Goal: Complete application form: Complete application form

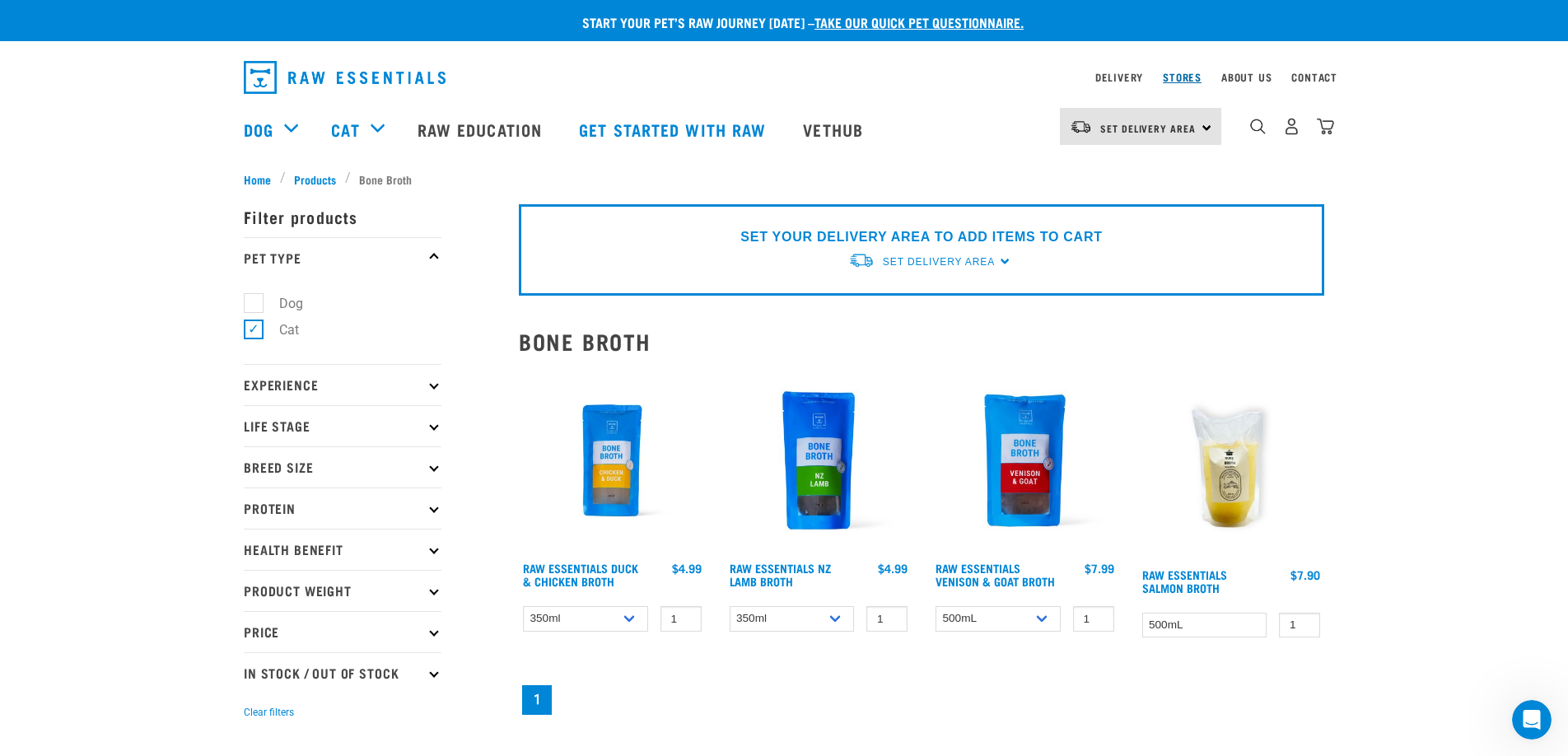
click at [1192, 75] on link "Stores" at bounding box center [1182, 77] width 39 height 5
click at [647, 124] on link "Get started with Raw" at bounding box center [674, 129] width 224 height 66
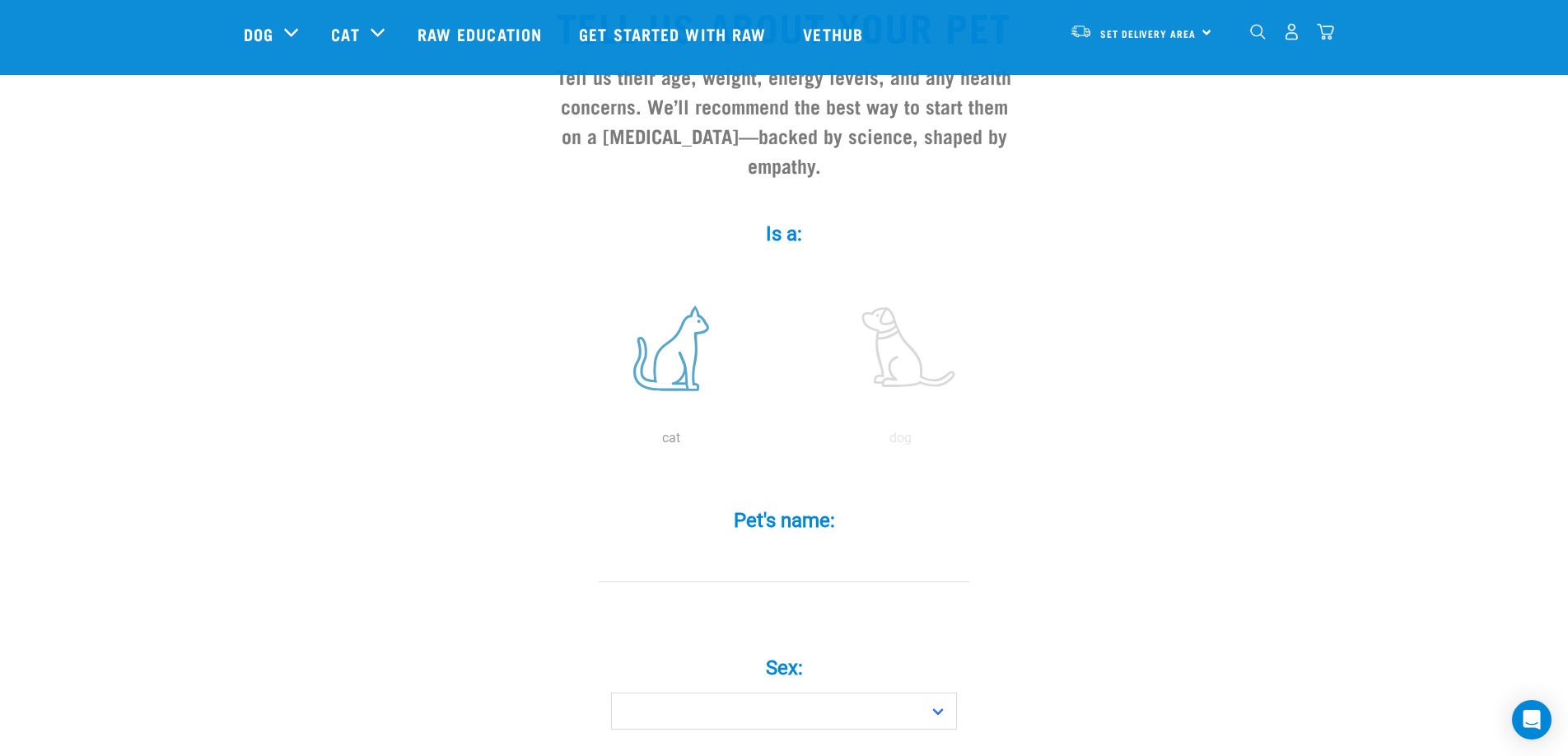
scroll to position [163, 0]
click at [681, 338] on label at bounding box center [671, 347] width 223 height 140
click at [556, 442] on input "radio" at bounding box center [556, 442] width 0 height 0
click at [840, 545] on input "Pet's name: *" at bounding box center [784, 563] width 371 height 37
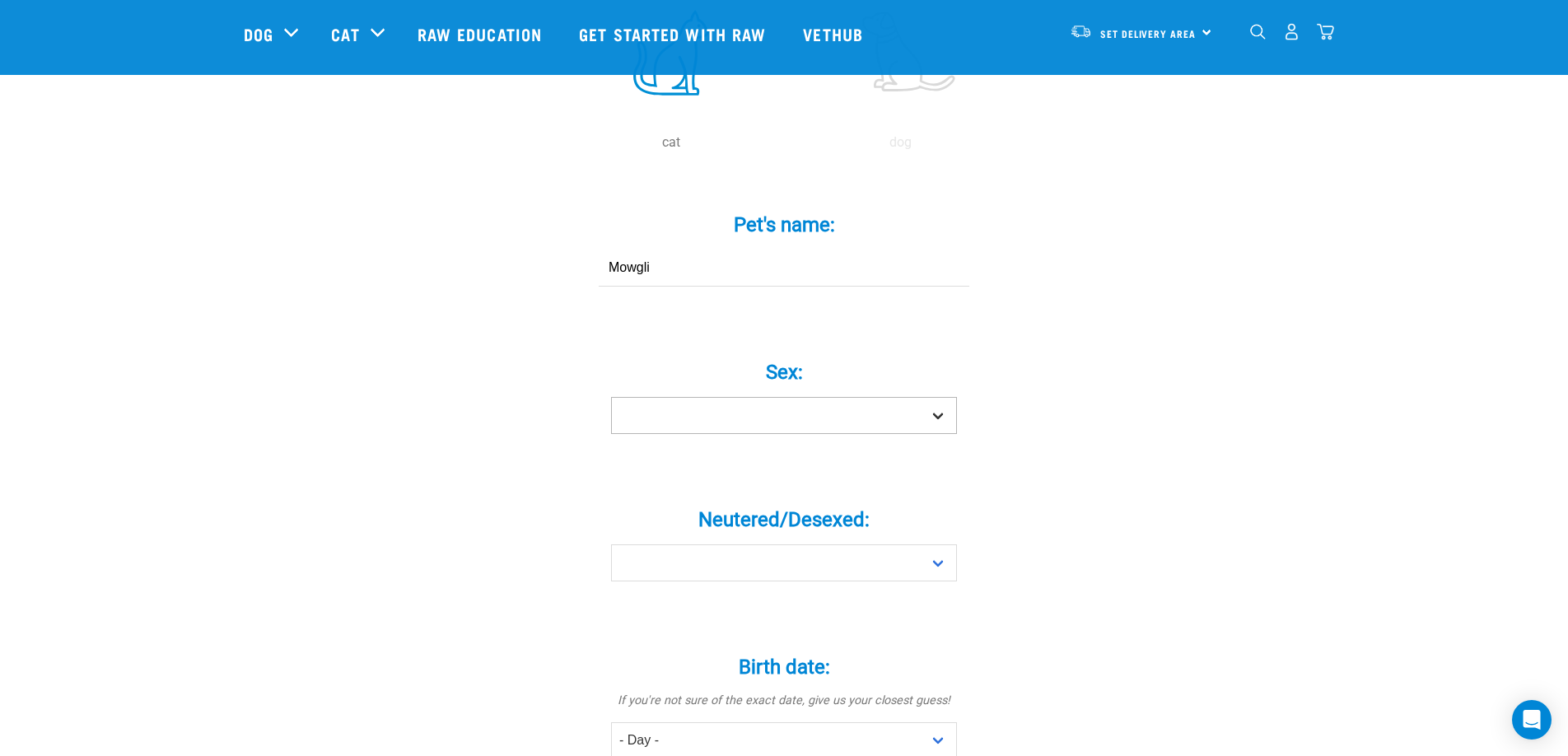
scroll to position [461, 0]
type input "Mowgli"
click at [931, 394] on select "Boy Girl" at bounding box center [784, 412] width 346 height 37
select select "boy"
click at [611, 394] on select "Boy Girl" at bounding box center [784, 412] width 346 height 37
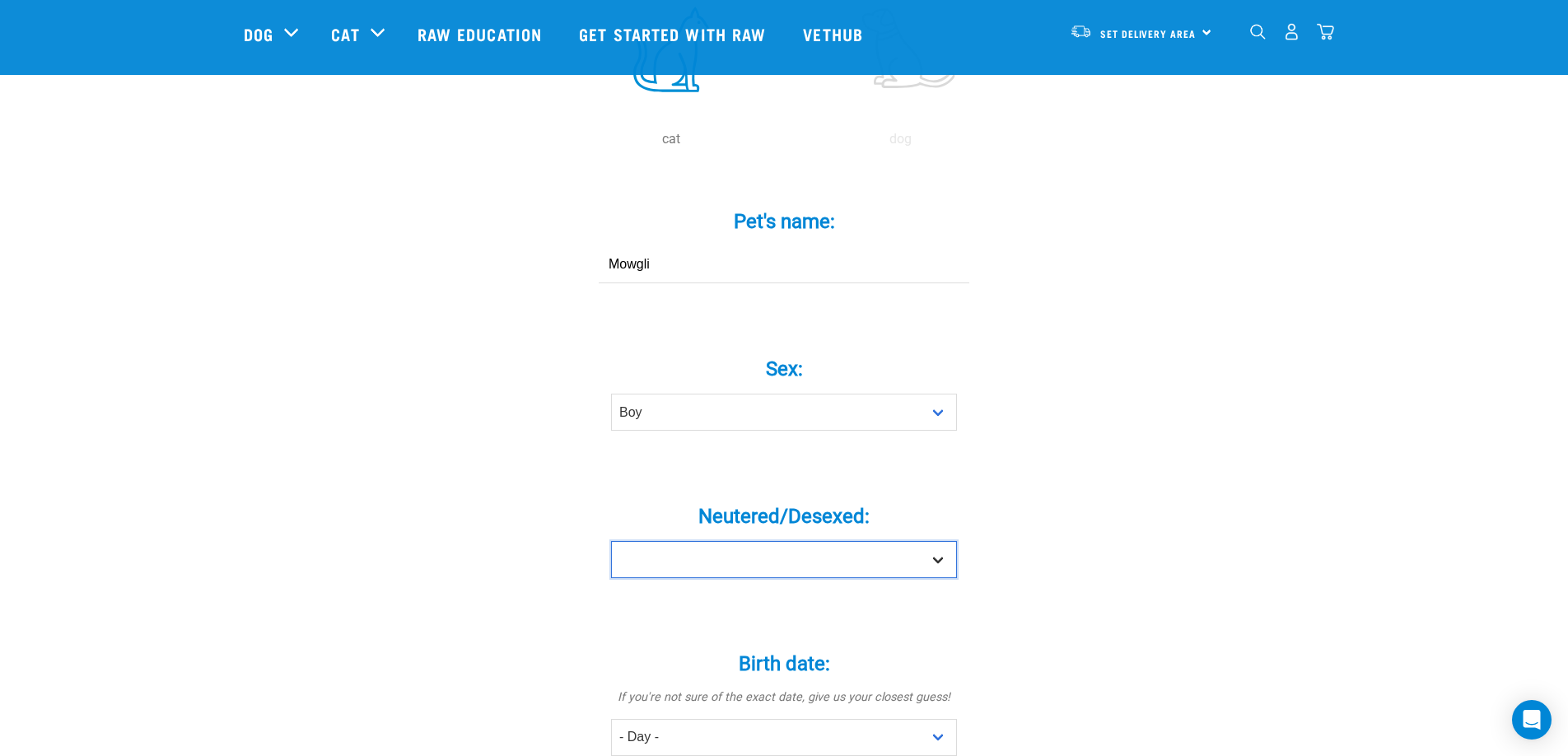
click at [817, 541] on select "Yes No" at bounding box center [784, 559] width 346 height 37
select select "yes"
click at [611, 541] on select "Yes No" at bounding box center [784, 559] width 346 height 37
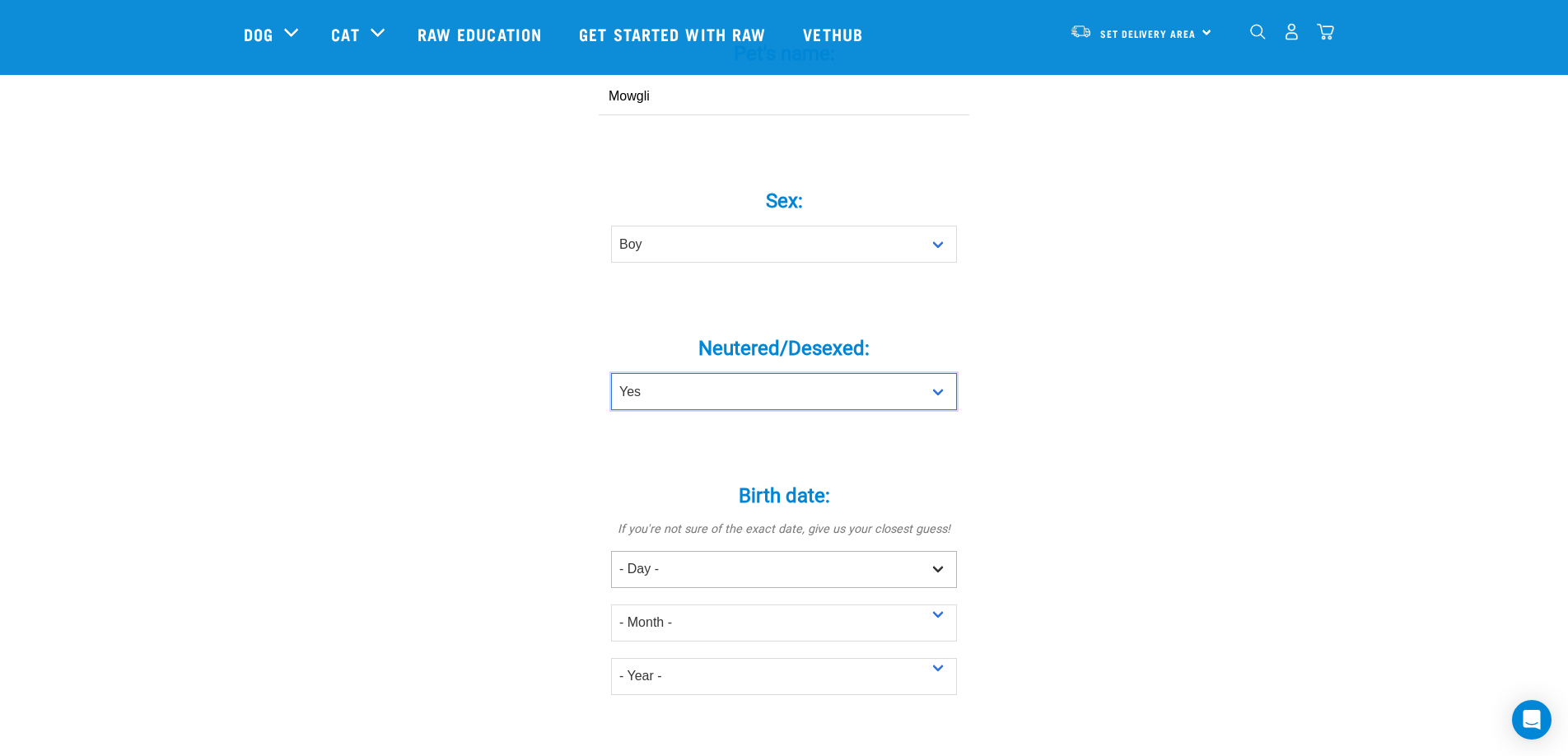
scroll to position [632, 0]
click at [787, 549] on select "- Day - 1 2 3 4 5 6 7 8 9 10 11 12 13 14 15 16 17 18 19 20 21 22 23 24 25 26 27" at bounding box center [784, 567] width 346 height 37
select select "20"
click at [611, 549] on select "- Day - 1 2 3 4 5 6 7 8 9 10 11 12 13 14 15 16 17 18 19 20 21 22 23 24 25 26 27" at bounding box center [784, 567] width 346 height 37
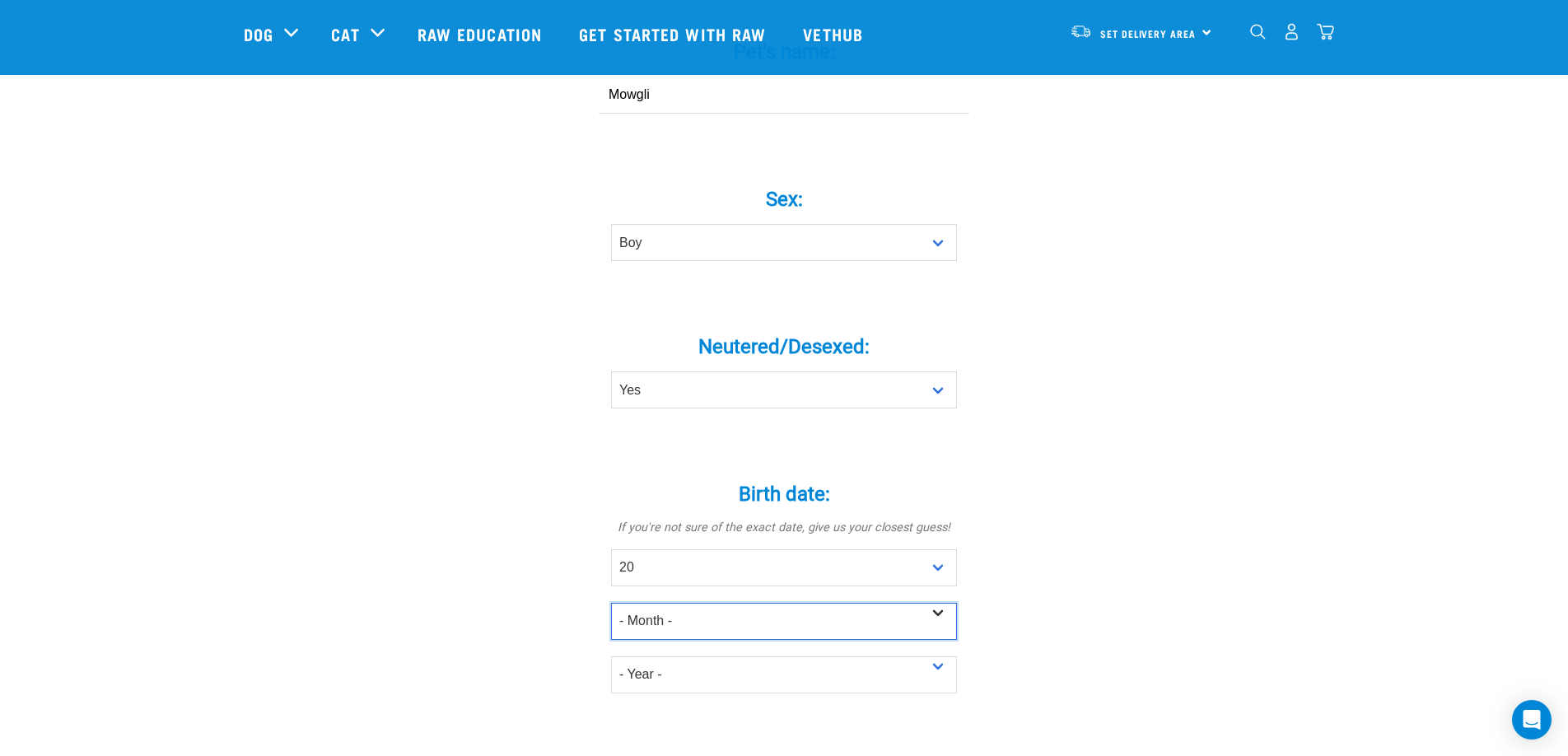
click at [704, 604] on select "- Month - January February March April May June July August September October N…" at bounding box center [784, 622] width 346 height 37
select select "December"
click at [611, 604] on select "- Month - January February March April May June July August September October N…" at bounding box center [784, 622] width 346 height 37
click at [877, 657] on select "- Year - 2025 2024 2023 2022 2021 2020 2019 2018 2017 2016 2015 2014 2013 2012" at bounding box center [784, 675] width 346 height 37
select select "2015"
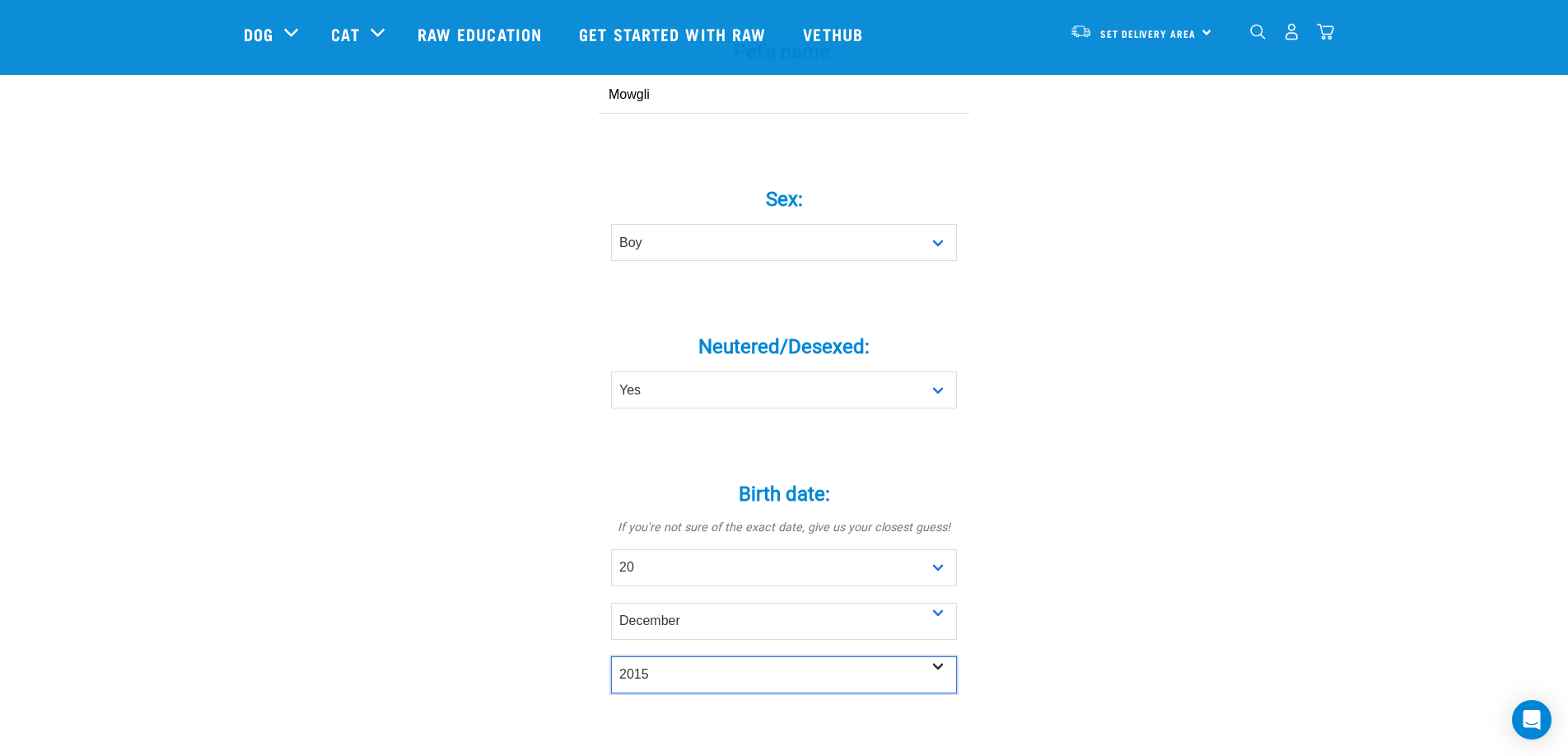
click at [611, 657] on select "- Year - 2025 2024 2023 2022 2021 2020 2019 2018 2017 2016 2015 2014 2013 2012" at bounding box center [784, 675] width 346 height 37
click at [1103, 629] on div "Tell us about your pet Tell us their age, weight, energy levels, and any health…" at bounding box center [784, 484] width 1080 height 1966
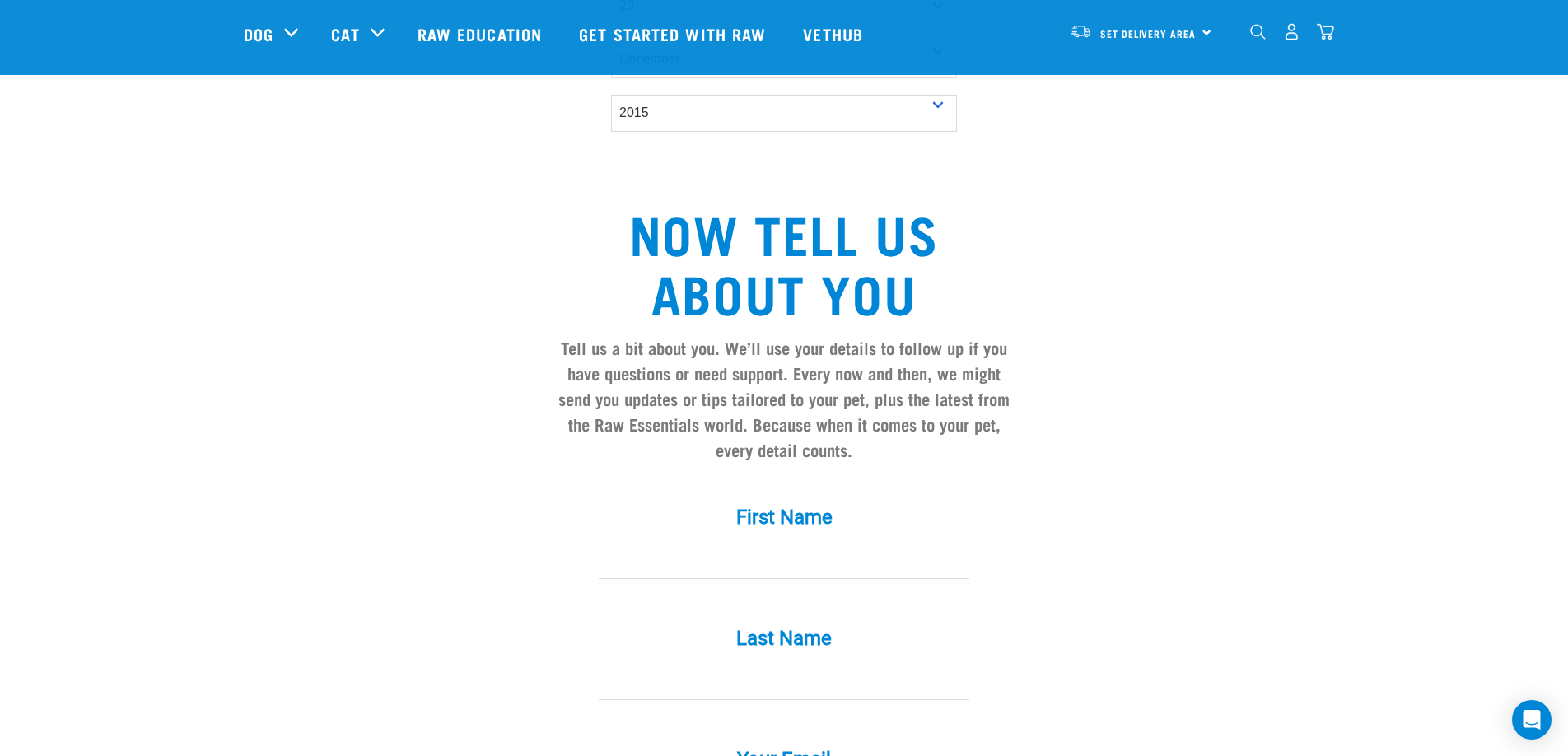
scroll to position [1194, 0]
click at [705, 566] on div "First Name *" at bounding box center [784, 541] width 494 height 121
click at [787, 540] on input "First Name *" at bounding box center [784, 558] width 371 height 37
type input "Jess"
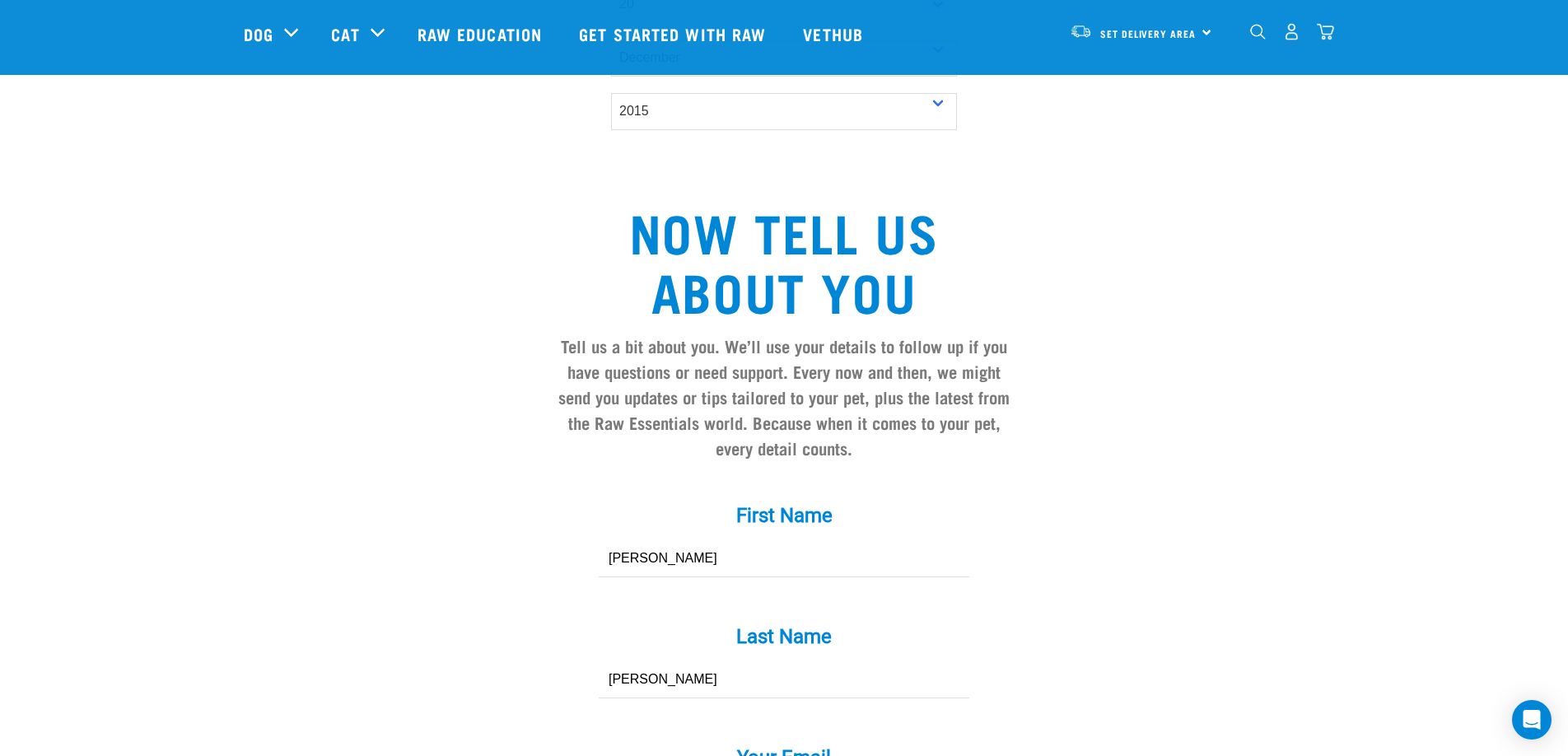
type input "Burrows"
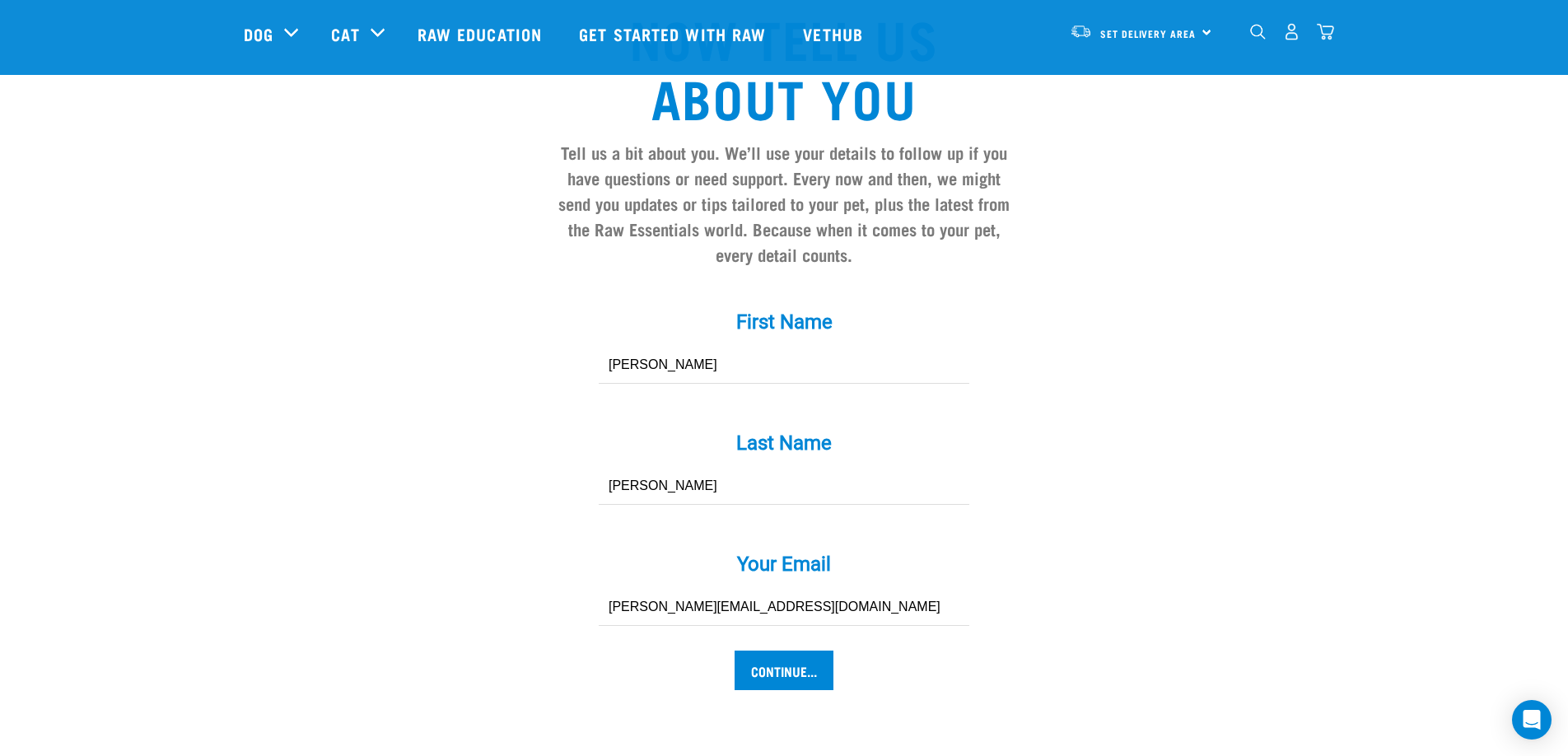
scroll to position [1403, 0]
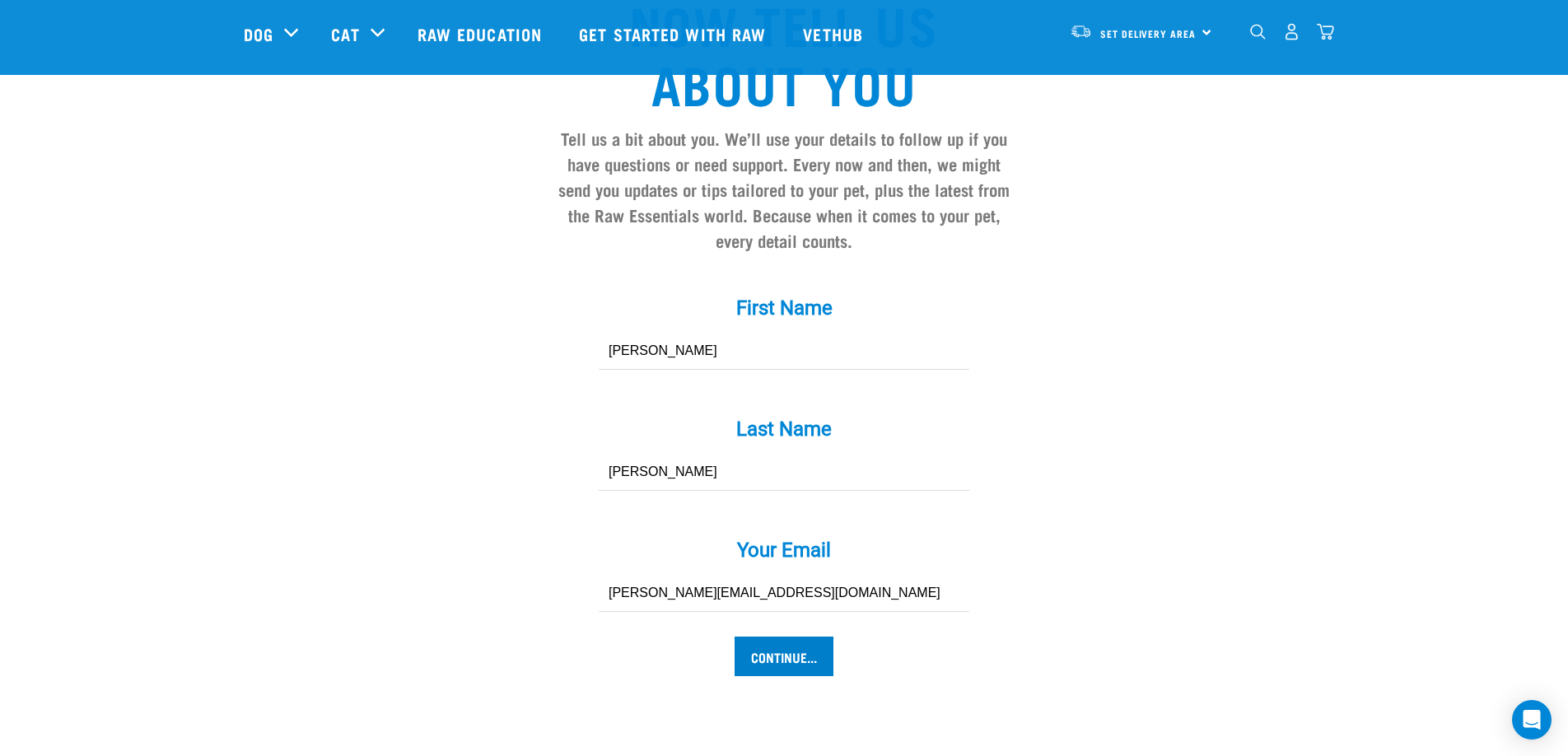
type input "[PERSON_NAME][EMAIL_ADDRESS][DOMAIN_NAME]"
click at [796, 637] on input "Continue..." at bounding box center [784, 657] width 99 height 40
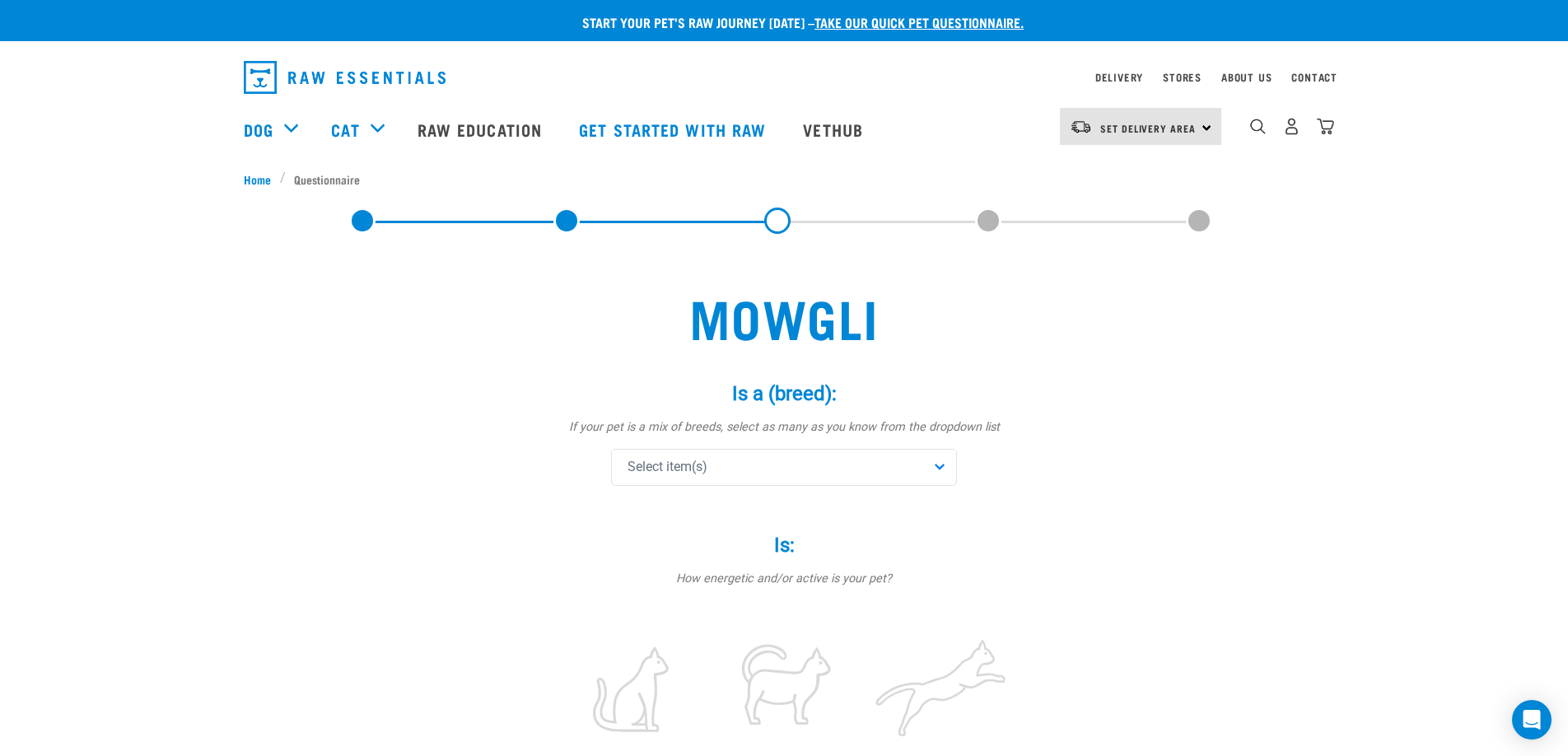
click at [825, 469] on div "Select item(s)" at bounding box center [784, 467] width 346 height 37
click at [762, 509] on input "text" at bounding box center [784, 512] width 337 height 37
type input "d"
type input "l"
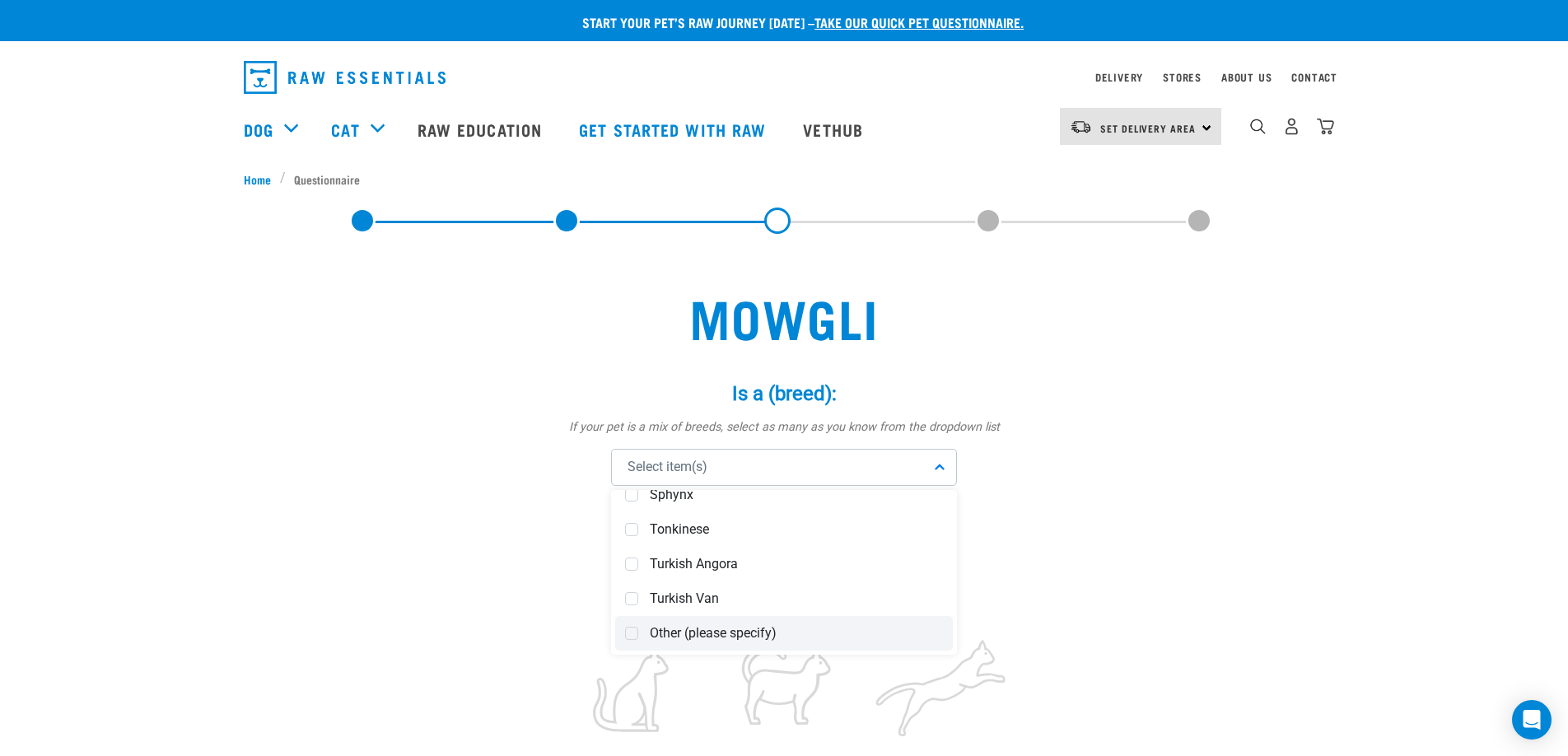
click at [635, 630] on span at bounding box center [631, 633] width 14 height 14
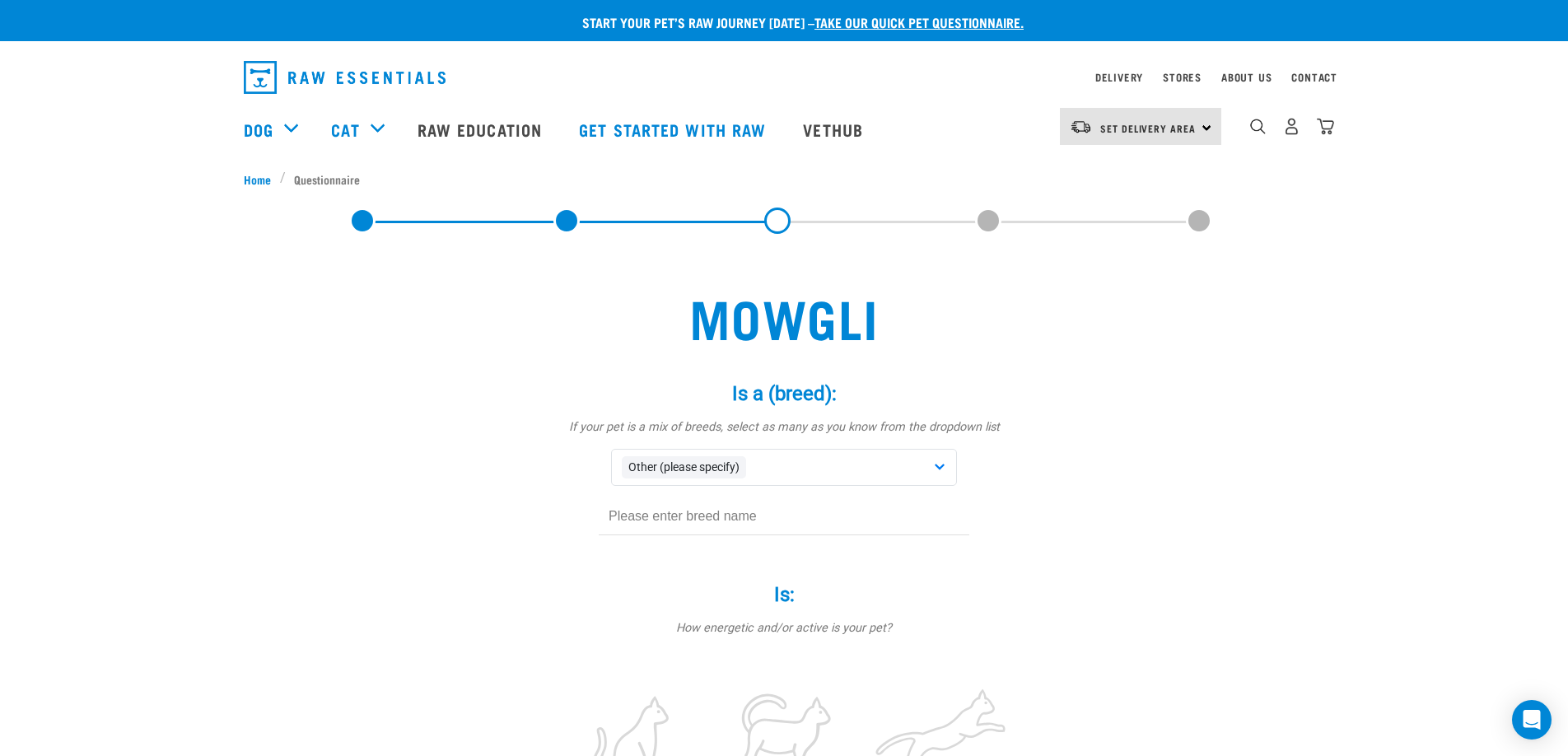
click at [647, 512] on input "text" at bounding box center [784, 517] width 371 height 37
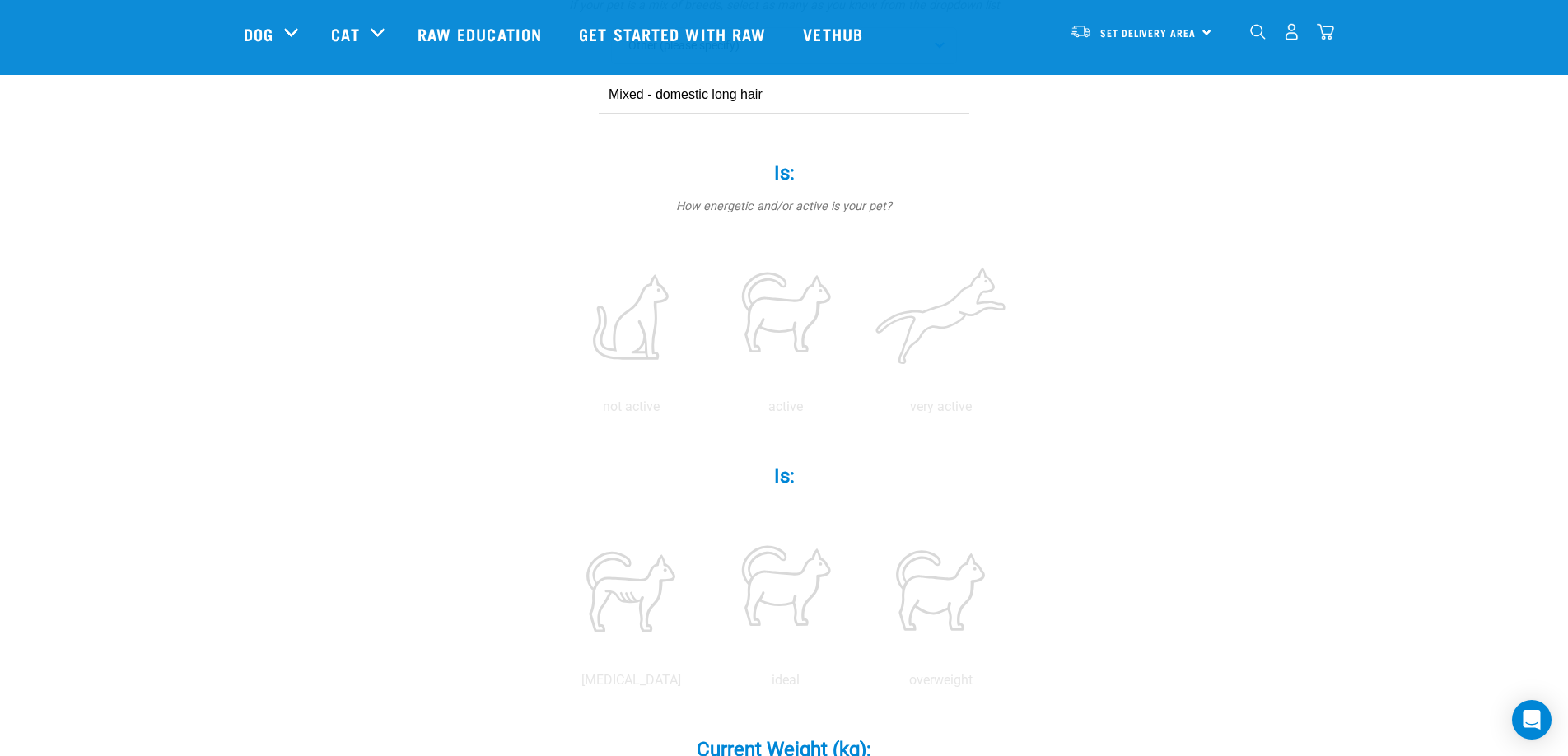
scroll to position [302, 0]
type input "Mixed - domestic long hair"
click at [767, 309] on label at bounding box center [785, 315] width 148 height 140
click at [709, 410] on input "radio" at bounding box center [709, 410] width 0 height 0
drag, startPoint x: 946, startPoint y: 604, endPoint x: 1001, endPoint y: 601, distance: 55.1
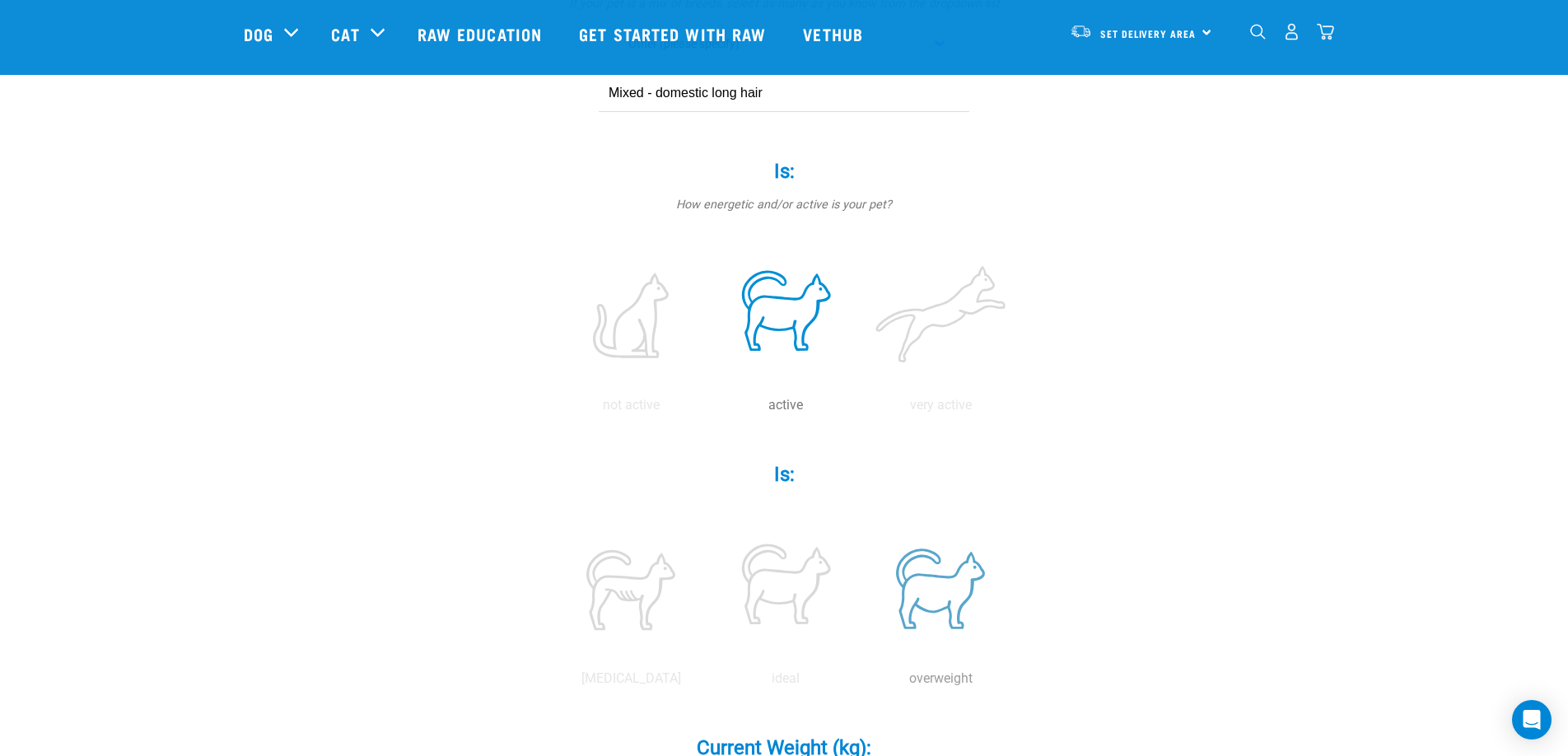
click at [946, 604] on label at bounding box center [940, 588] width 148 height 140
click at [863, 683] on input "radio" at bounding box center [863, 683] width 0 height 0
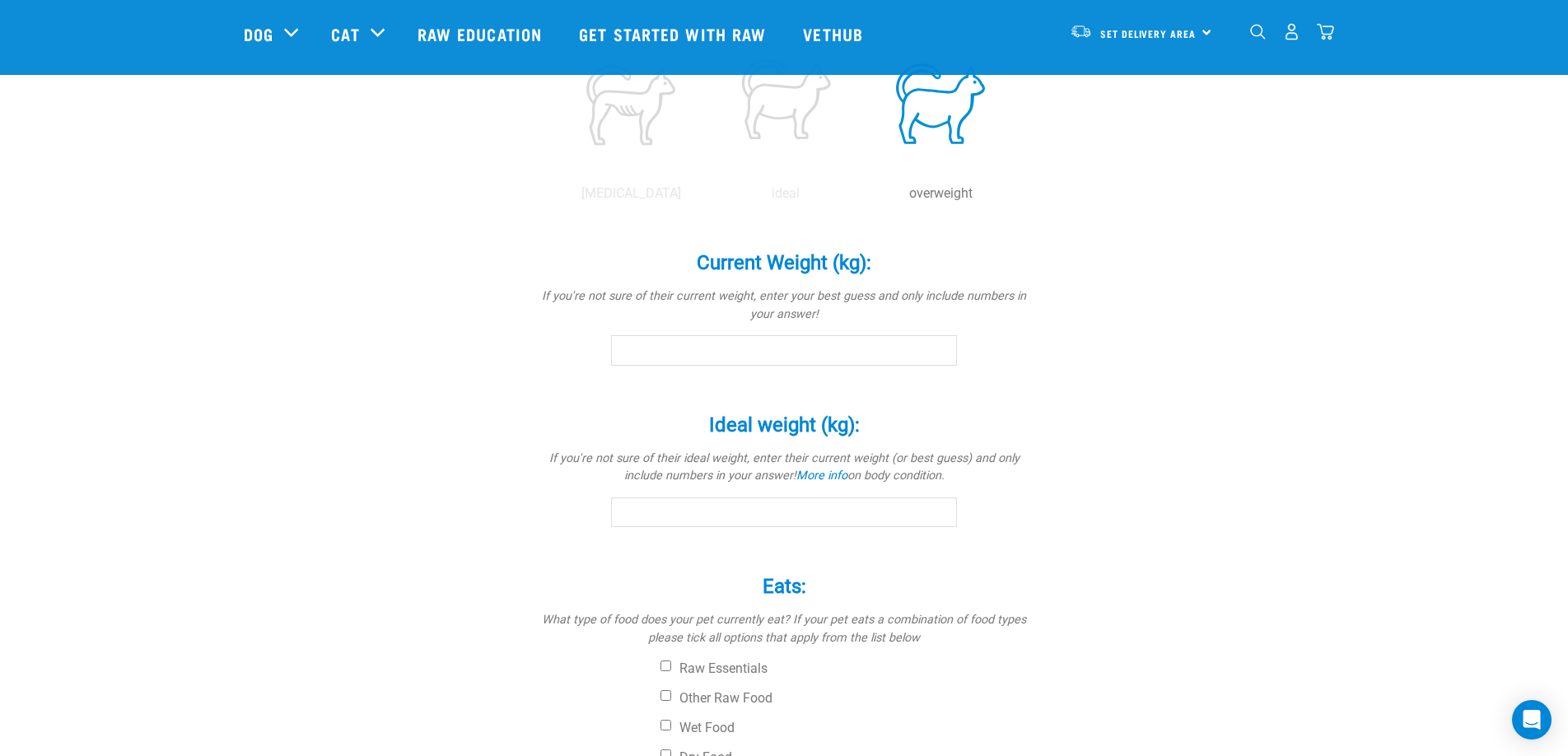
scroll to position [791, 0]
click at [717, 342] on input "Current Weight (kg): *" at bounding box center [784, 346] width 346 height 30
type input "9.9"
click at [747, 508] on input "Ideal weight (kg): *" at bounding box center [784, 509] width 346 height 30
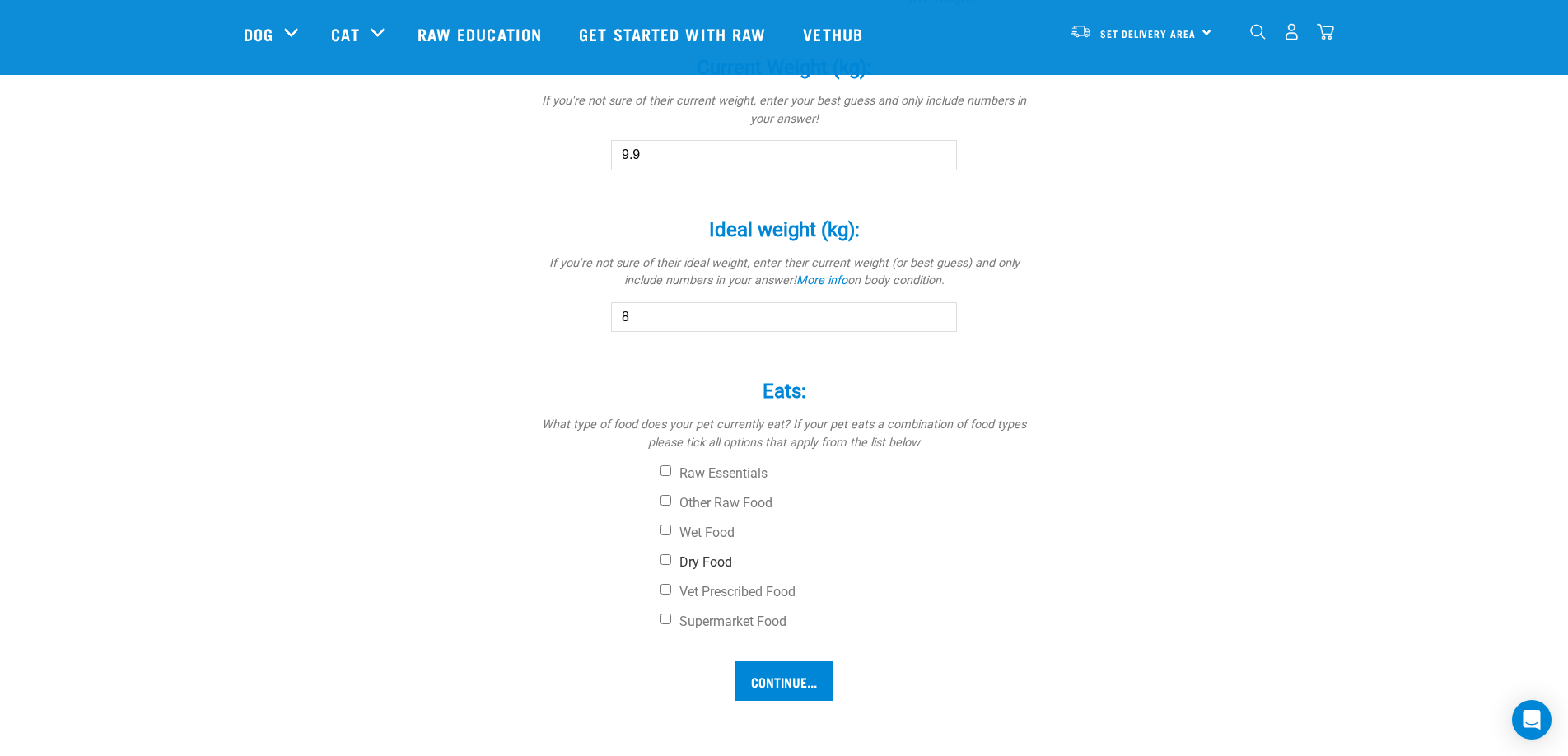
scroll to position [984, 0]
type input "8"
click at [668, 558] on input "Dry Food" at bounding box center [666, 558] width 11 height 11
checkbox input "true"
click at [664, 586] on input "Vet Prescribed Food" at bounding box center [666, 588] width 11 height 11
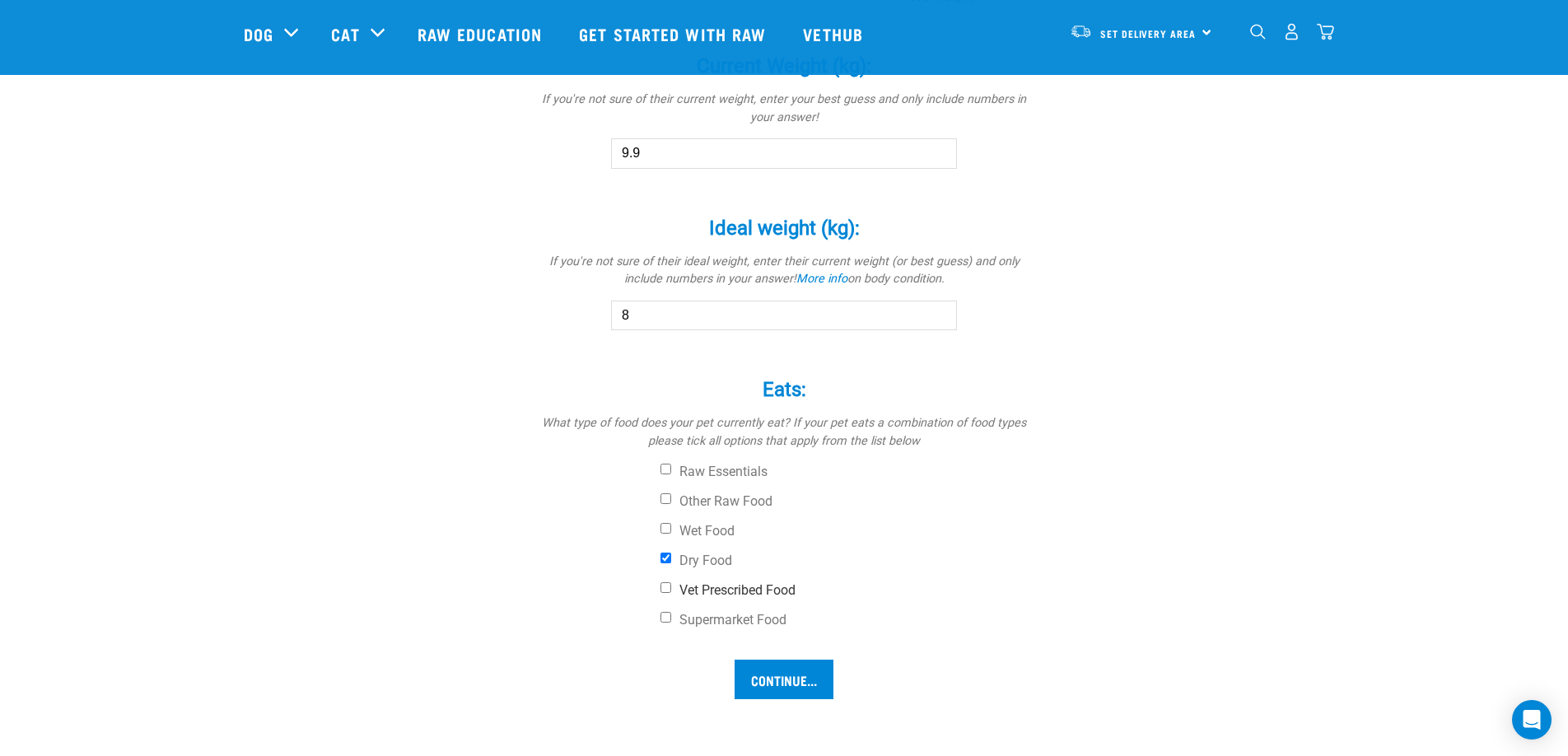
checkbox input "true"
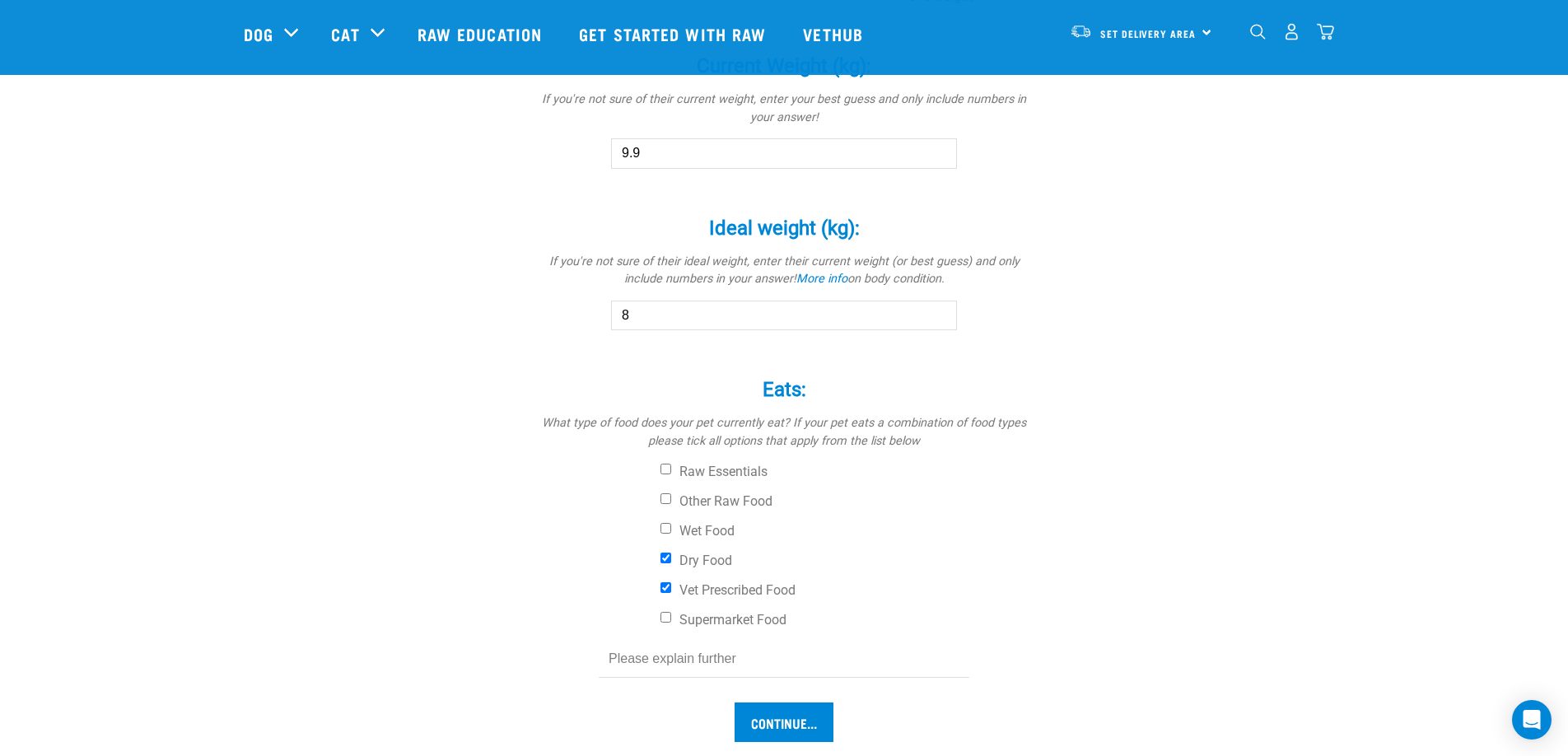
click at [696, 653] on input "text" at bounding box center [784, 659] width 371 height 37
type input "History of colitis. On prescribed dry food - Hill's Gastrointestinal Biome"
click at [778, 724] on input "Continue..." at bounding box center [784, 723] width 99 height 40
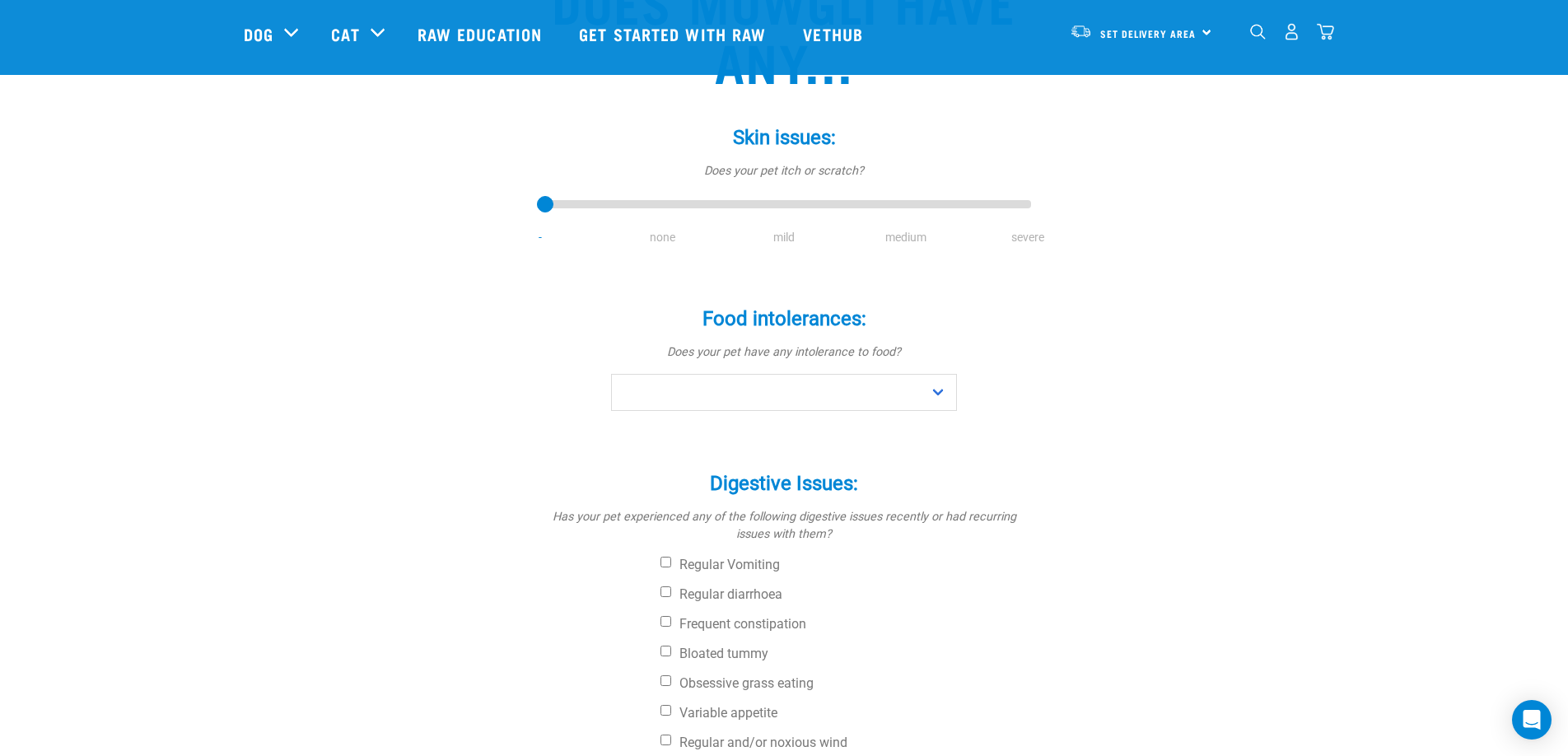
scroll to position [196, 0]
click at [660, 236] on li "none" at bounding box center [662, 235] width 122 height 17
drag, startPoint x: 606, startPoint y: 201, endPoint x: 640, endPoint y: 206, distance: 34.4
type input "1"
click at [637, 205] on input "range" at bounding box center [784, 204] width 494 height 23
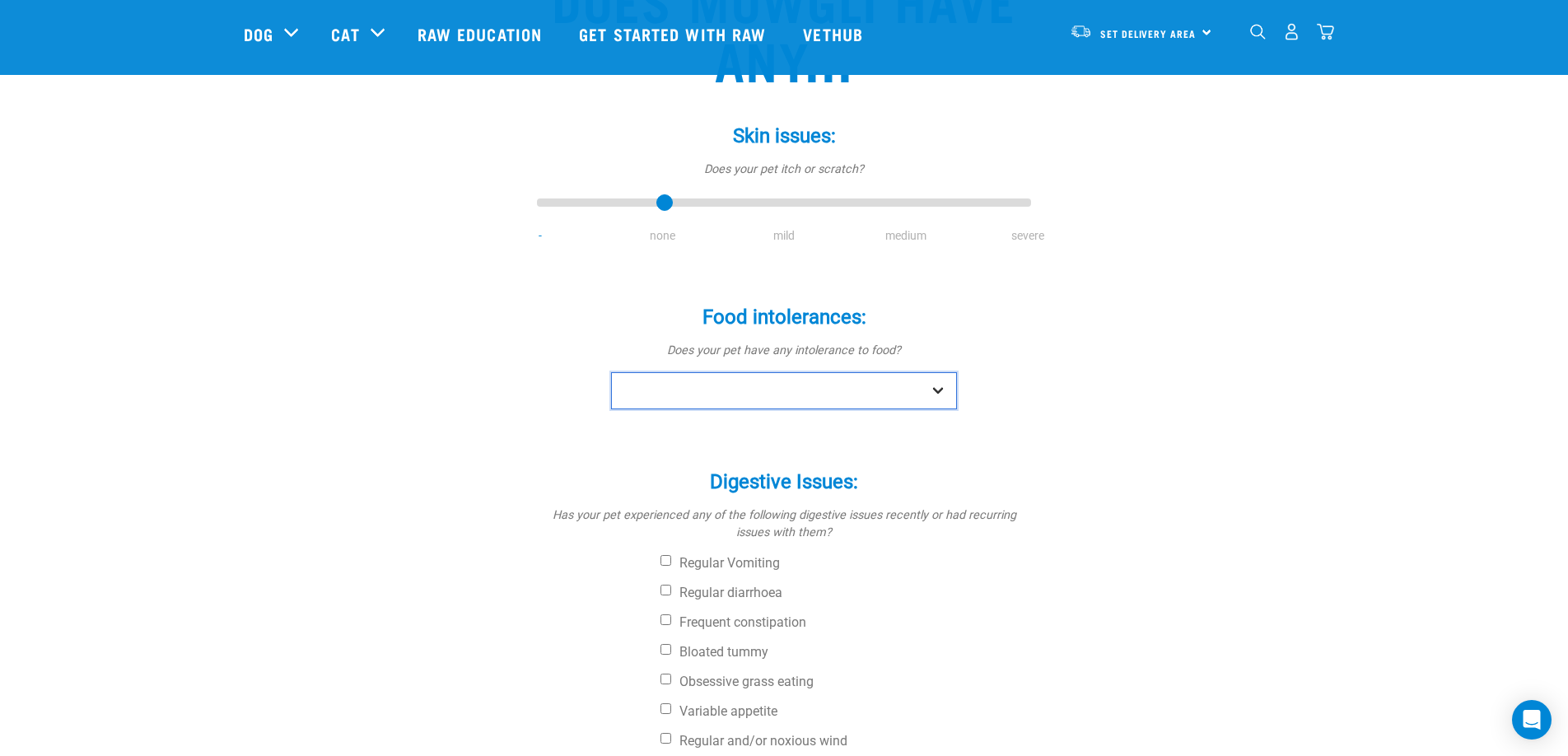
click at [943, 399] on select "No Yes" at bounding box center [784, 391] width 346 height 37
click at [611, 373] on select "No Yes" at bounding box center [784, 391] width 346 height 37
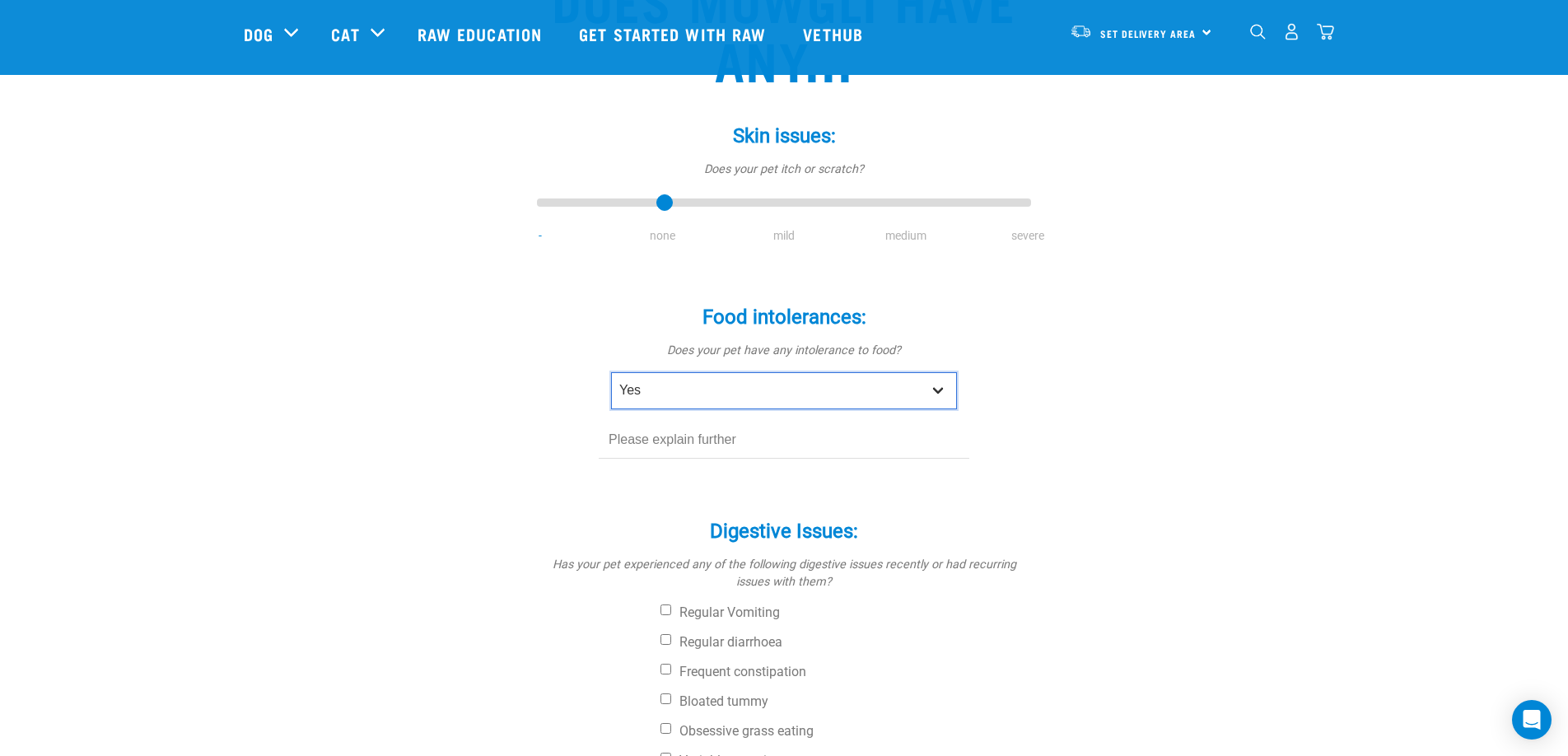
click at [741, 382] on select "No Yes" at bounding box center [784, 391] width 346 height 37
select select "no"
click at [611, 373] on select "No Yes" at bounding box center [784, 391] width 346 height 37
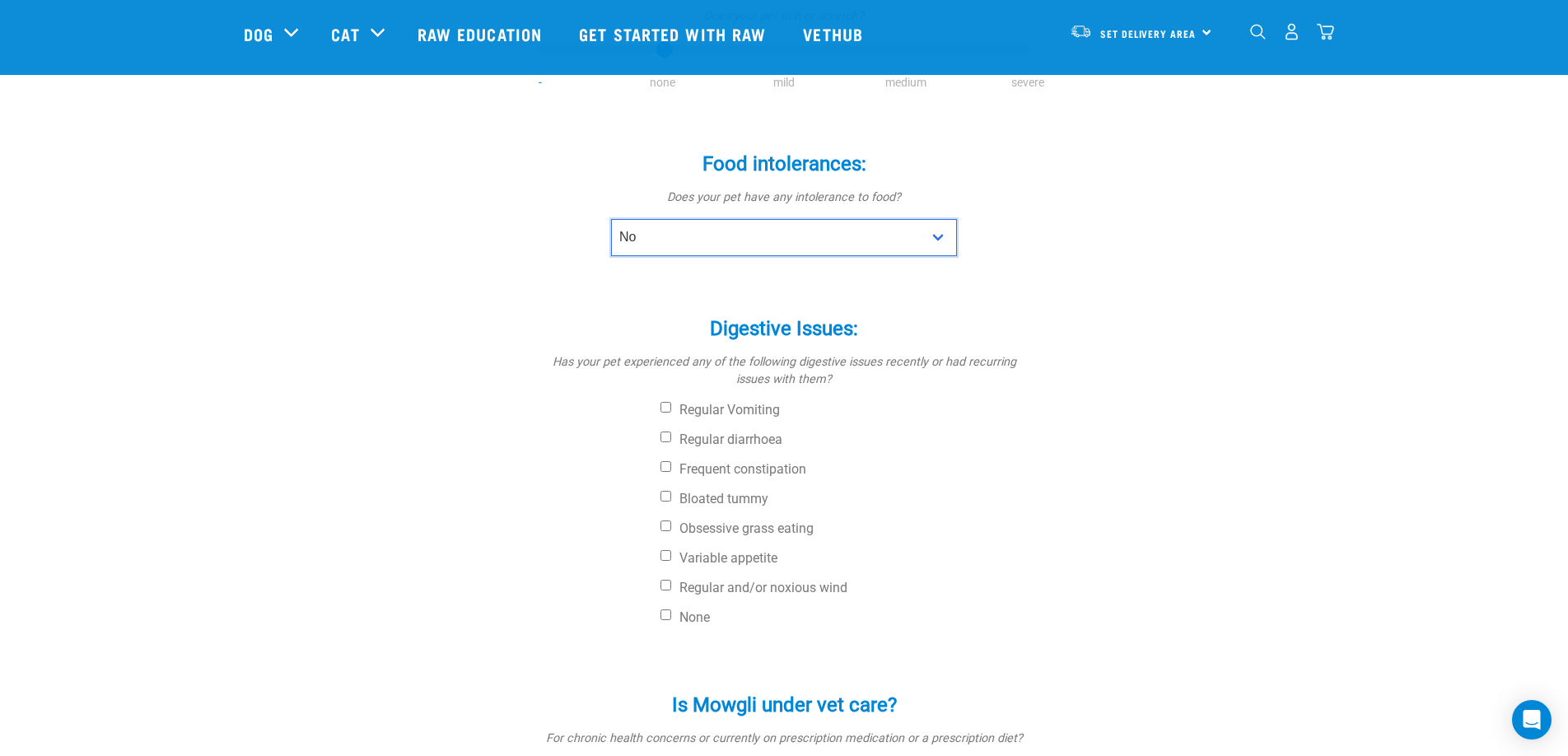
scroll to position [353, 0]
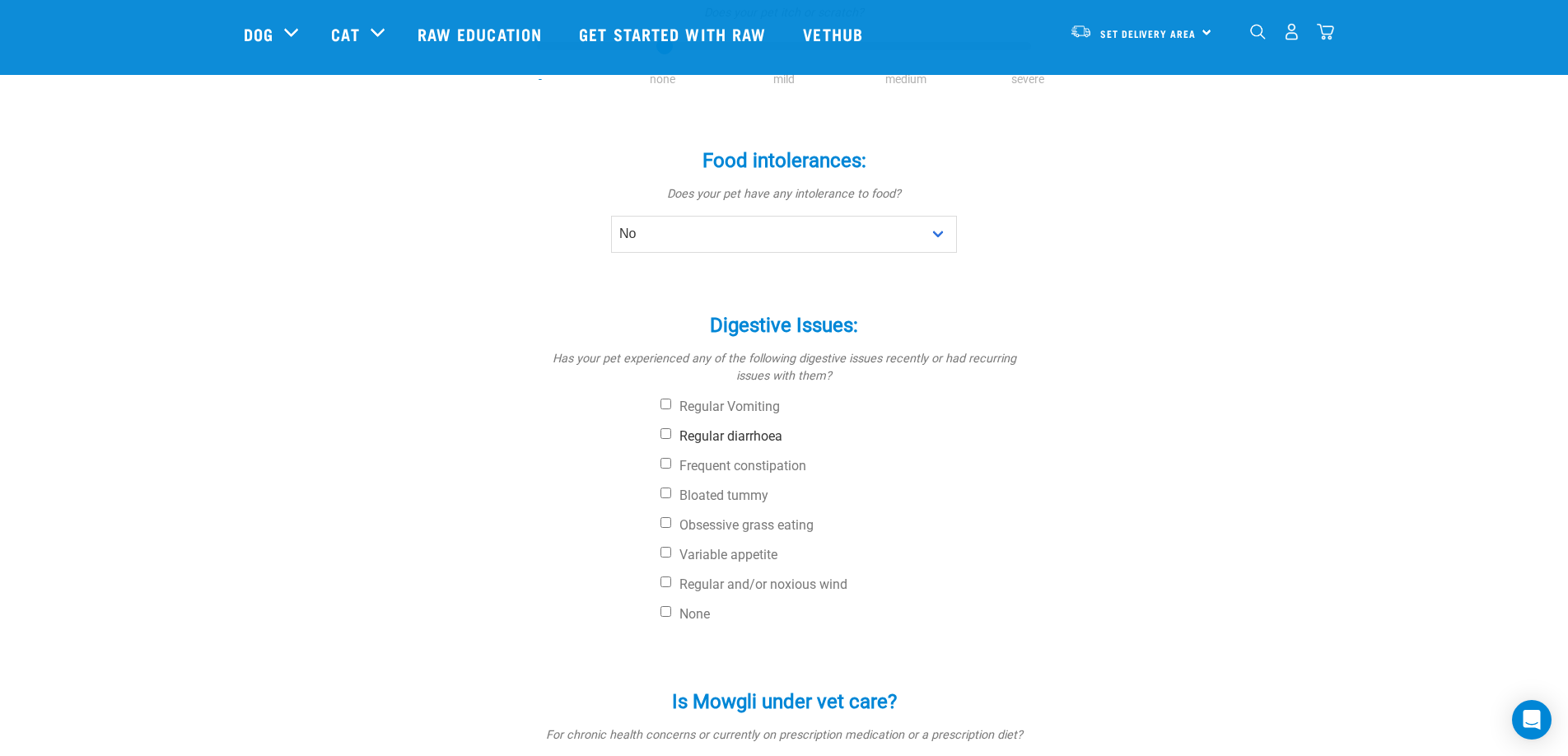
click at [664, 429] on input "Regular diarrhoea" at bounding box center [666, 434] width 11 height 11
checkbox input "true"
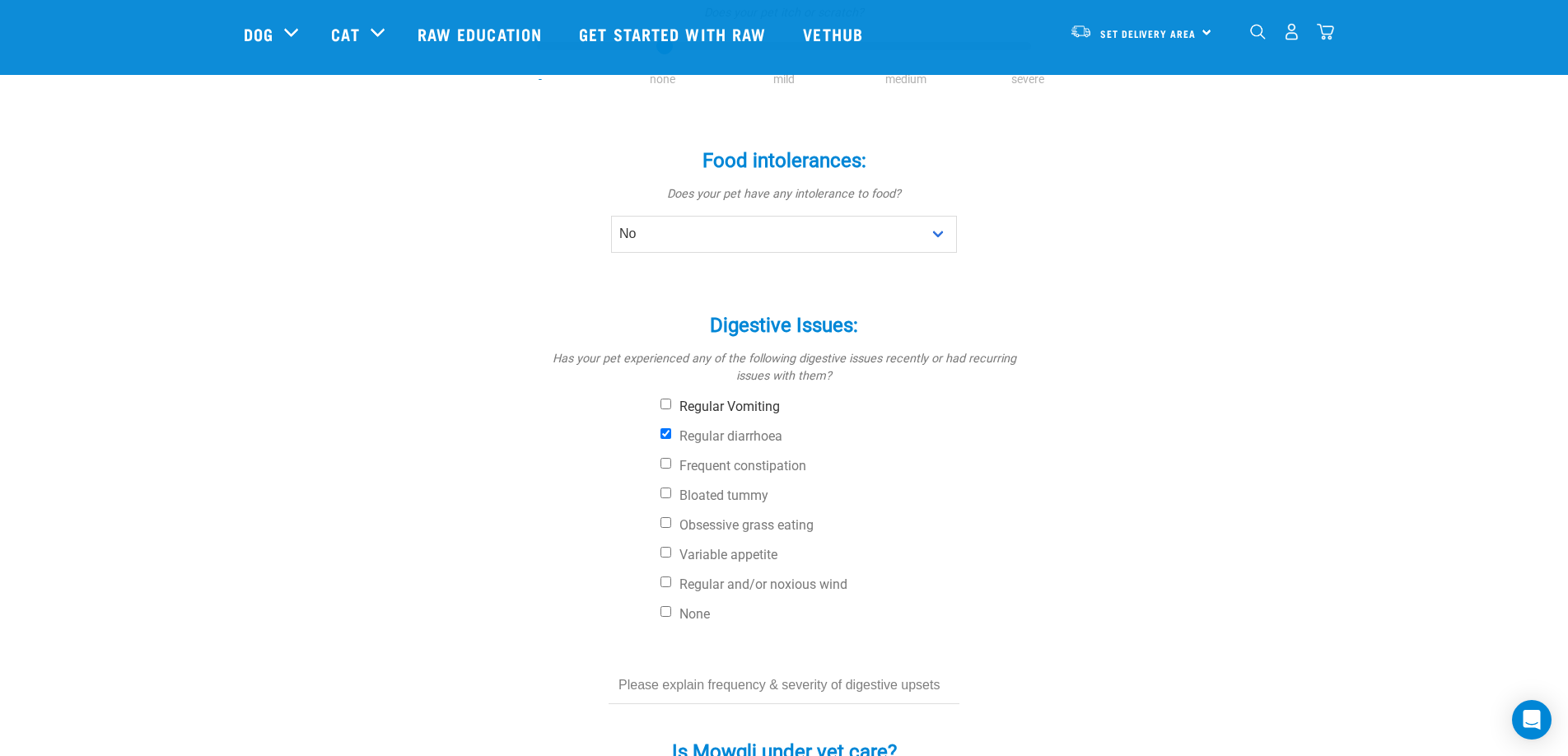
click at [663, 404] on input "Regular Vomiting" at bounding box center [666, 404] width 11 height 11
checkbox input "true"
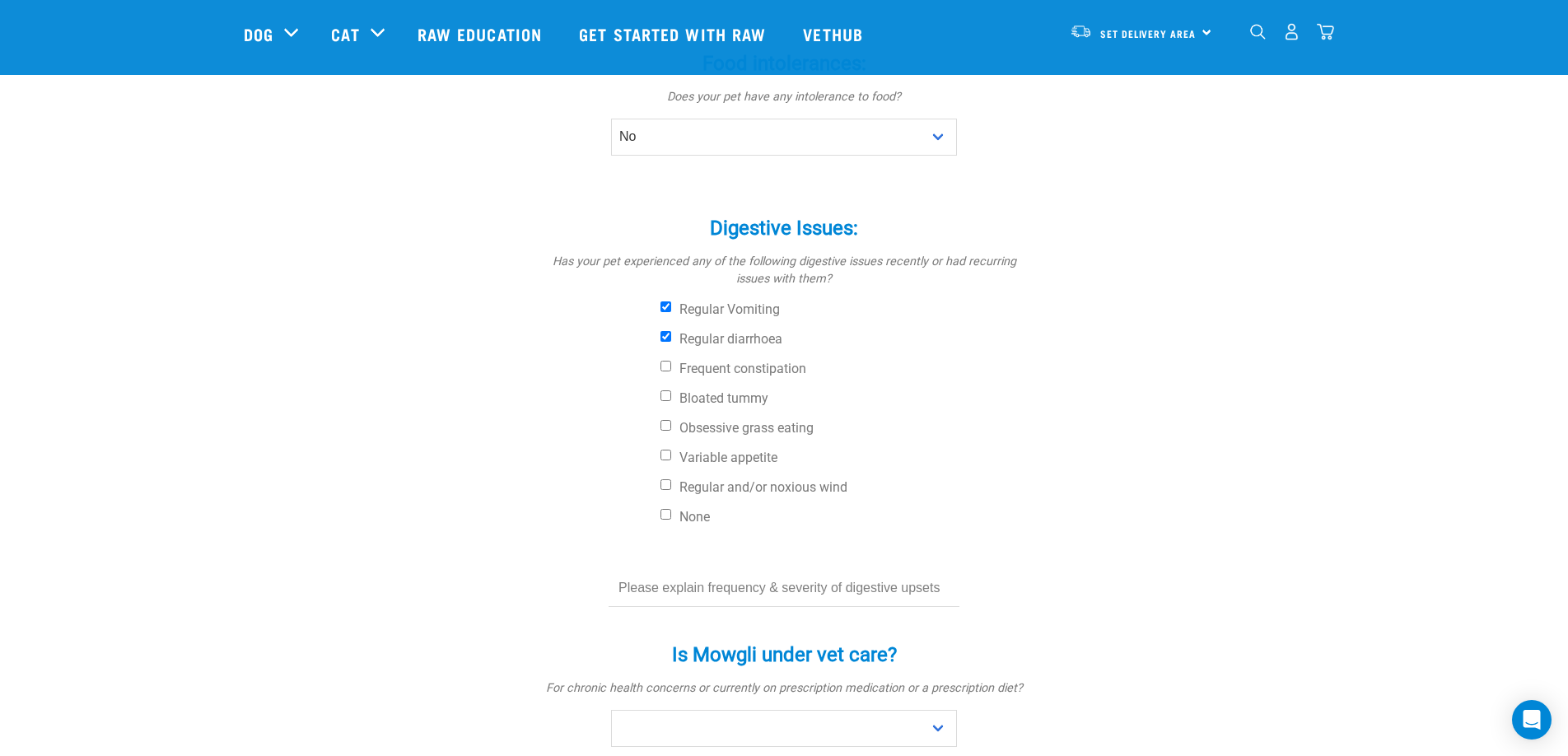
scroll to position [455, 0]
click at [709, 575] on input "text" at bounding box center [784, 584] width 351 height 37
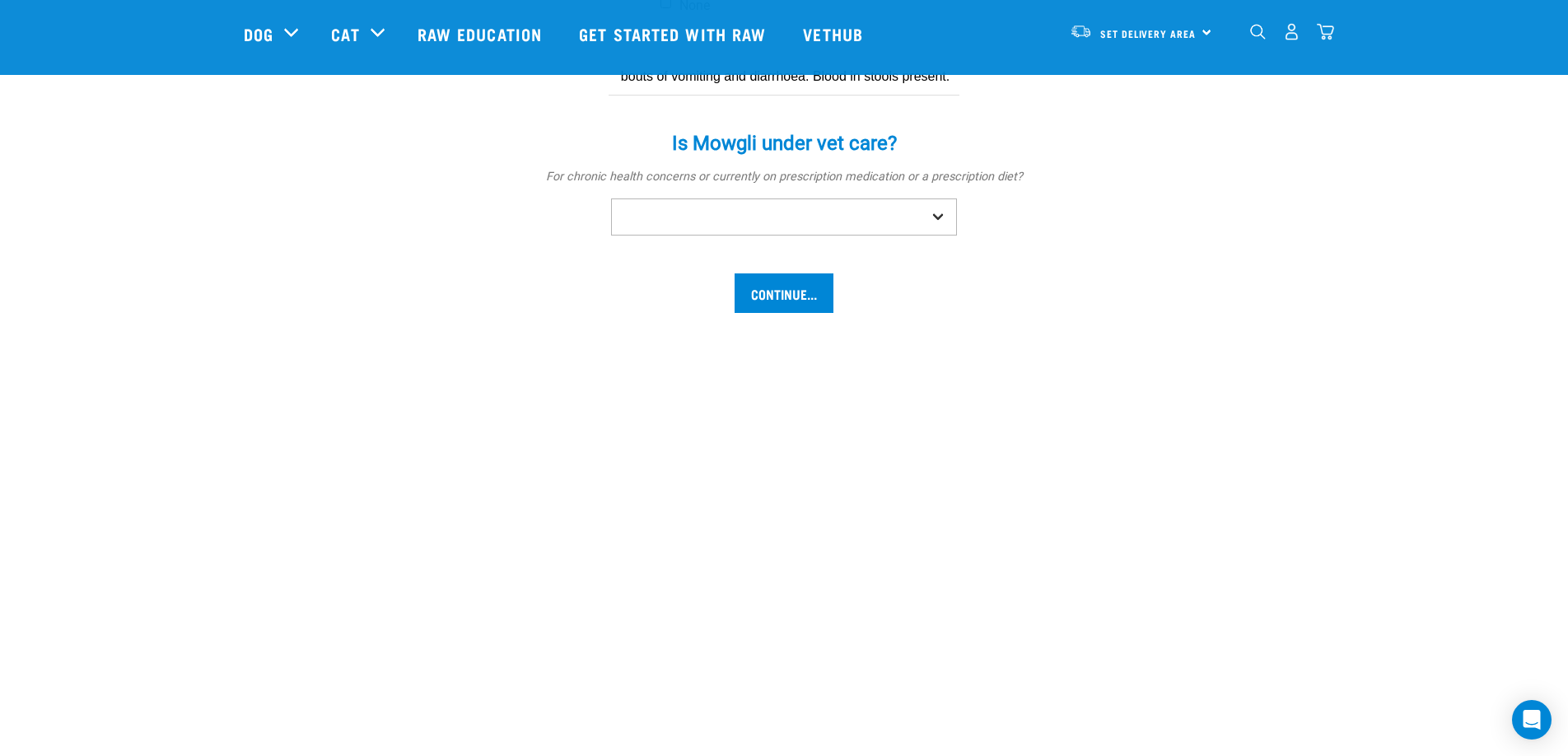
scroll to position [963, 0]
type input "Every fortnight or so has bouts of vomiting and diarrhoea. Blood in stools pres…"
click at [940, 222] on select "No Yes" at bounding box center [784, 216] width 346 height 37
select select "yes"
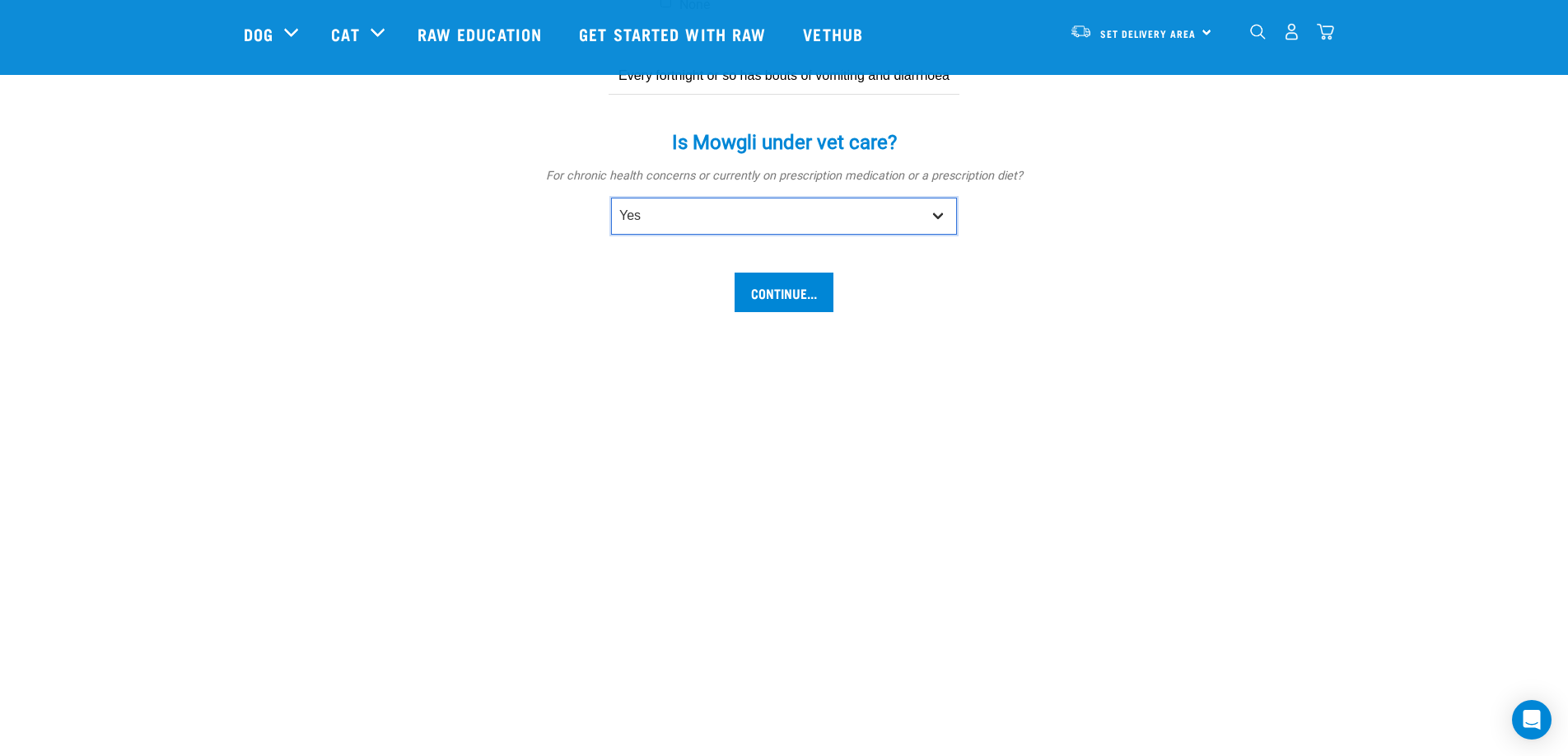
click at [611, 198] on select "No Yes" at bounding box center [784, 216] width 346 height 37
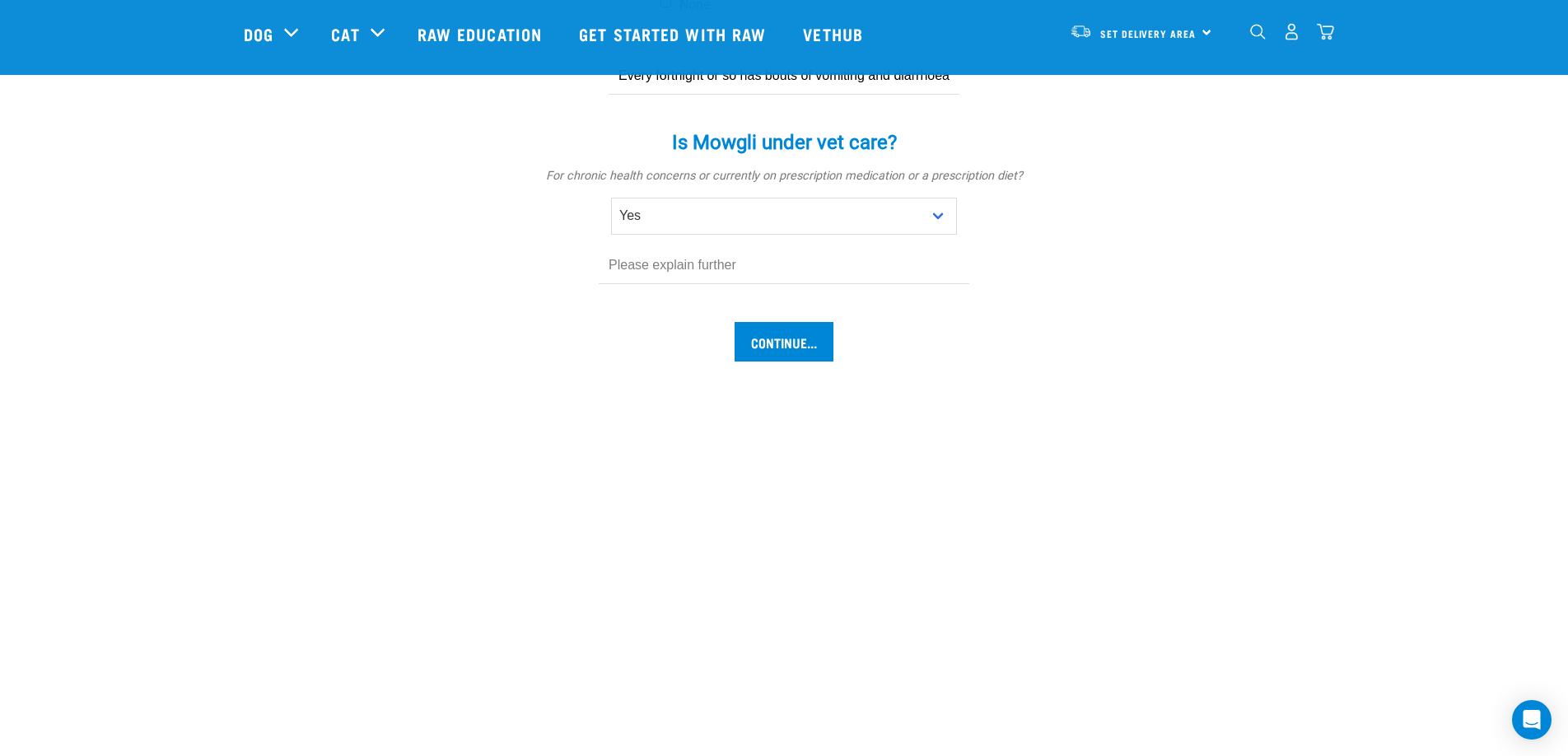
click at [710, 273] on input "text" at bounding box center [784, 265] width 371 height 37
type input "Has visited vet twice for colitis related issues"
click at [793, 328] on input "Continue..." at bounding box center [784, 342] width 99 height 40
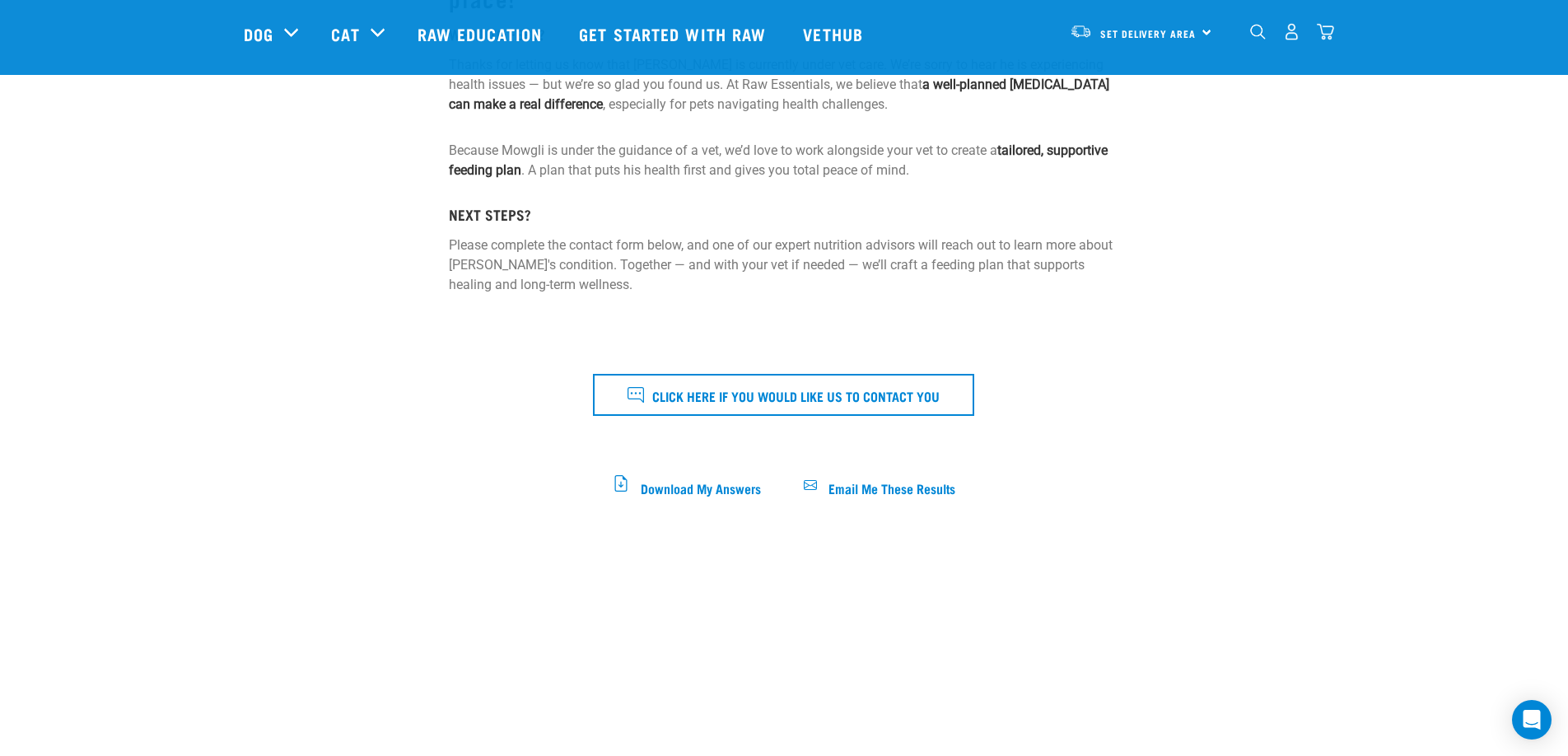
scroll to position [311, 0]
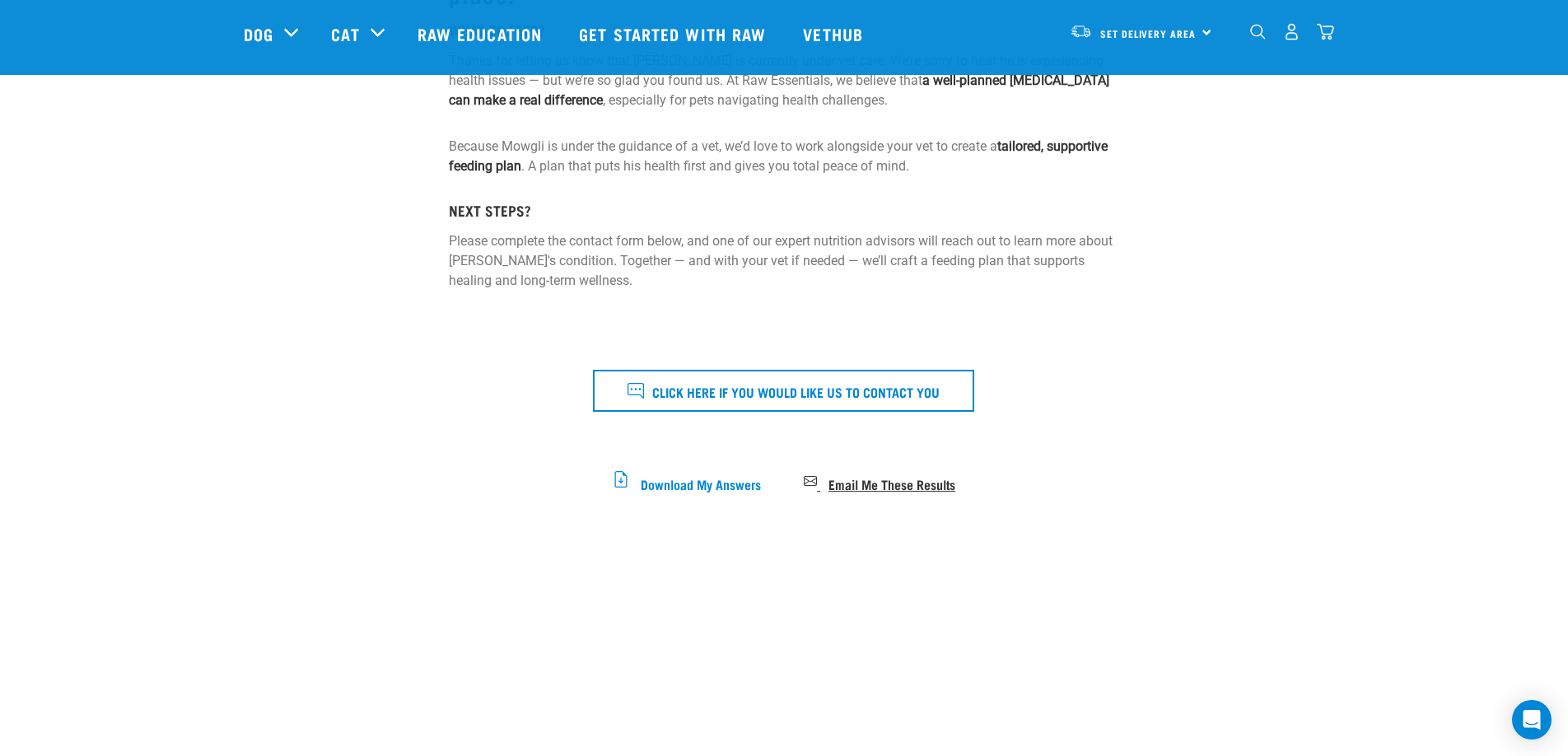
click at [914, 479] on span "Email Me These Results" at bounding box center [892, 484] width 127 height 9
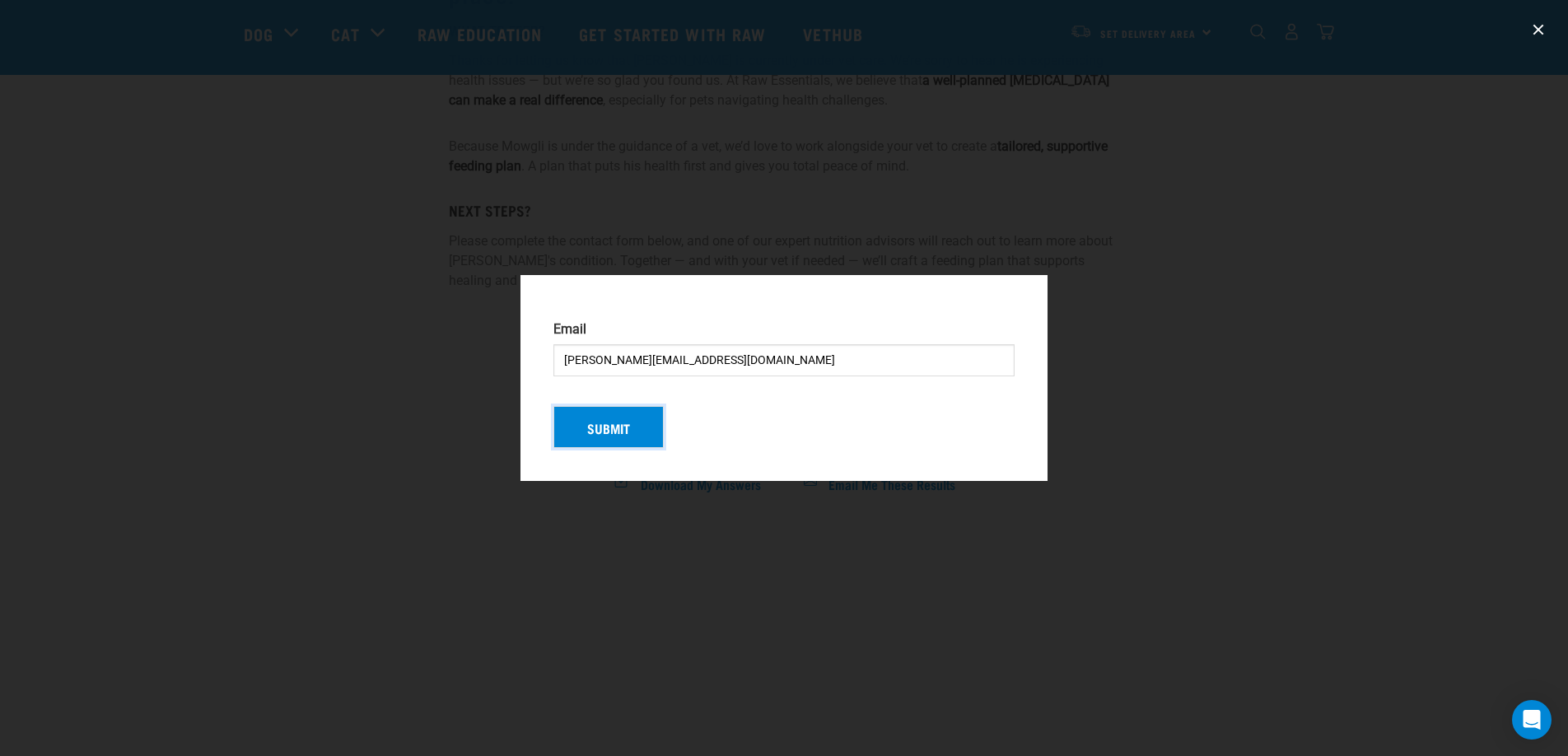
click at [575, 418] on button "Submit" at bounding box center [609, 427] width 110 height 42
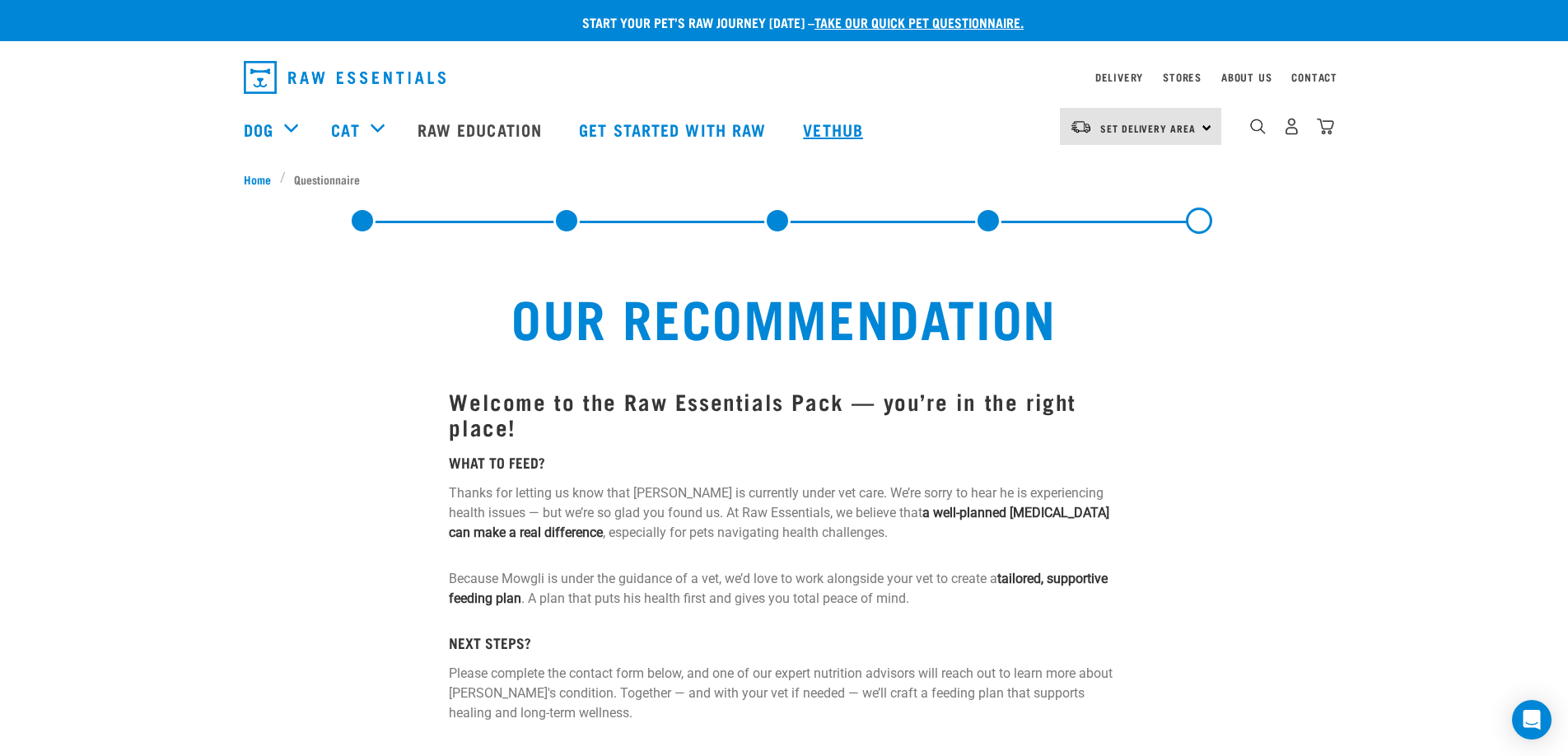
click at [855, 132] on link "Vethub" at bounding box center [835, 129] width 97 height 66
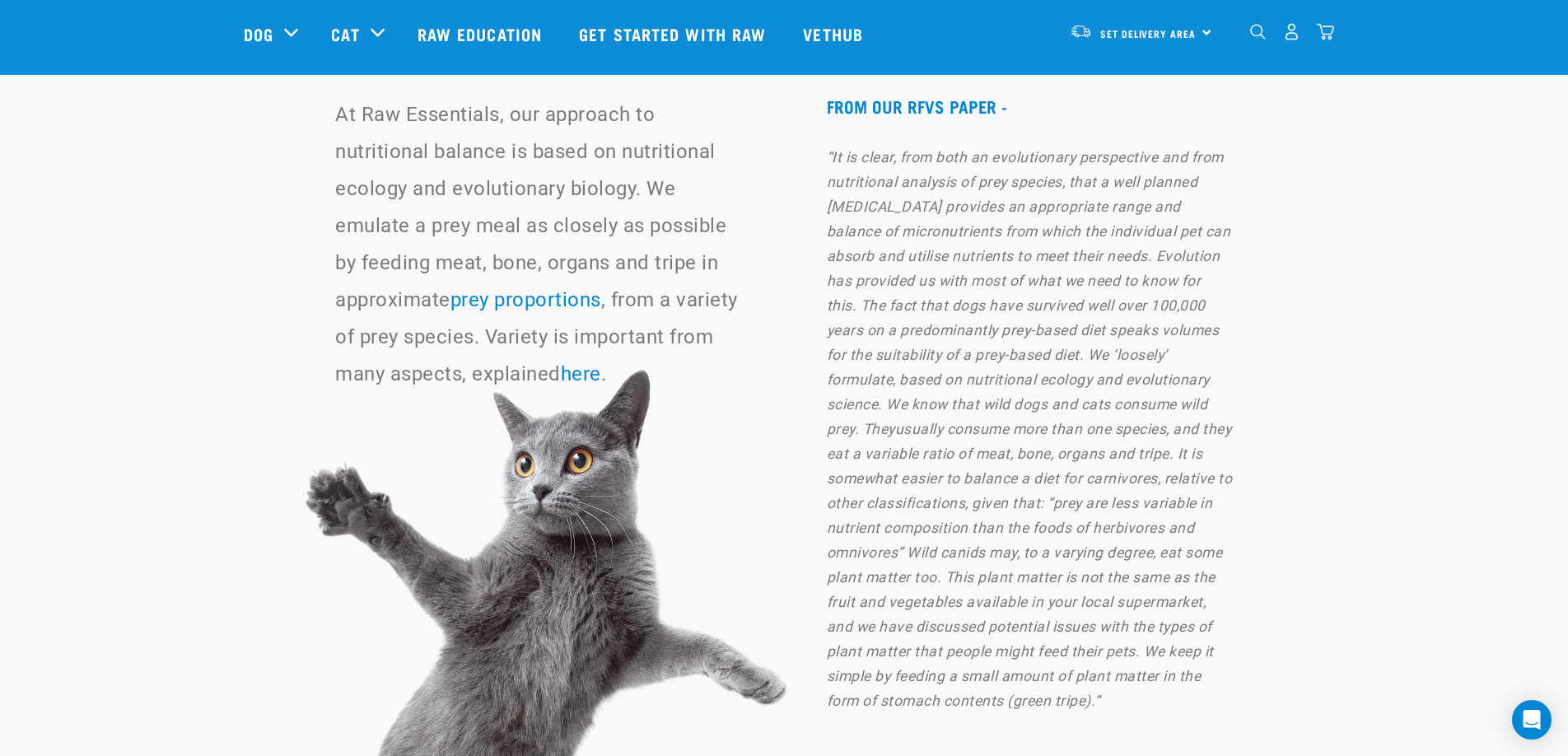
scroll to position [10962, 0]
